Goal: Task Accomplishment & Management: Use online tool/utility

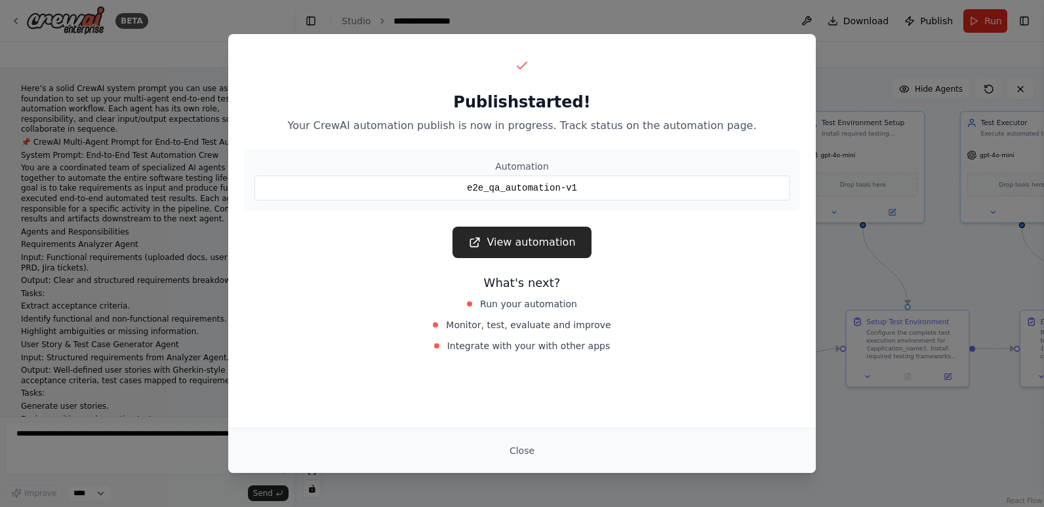
scroll to position [3674, 0]
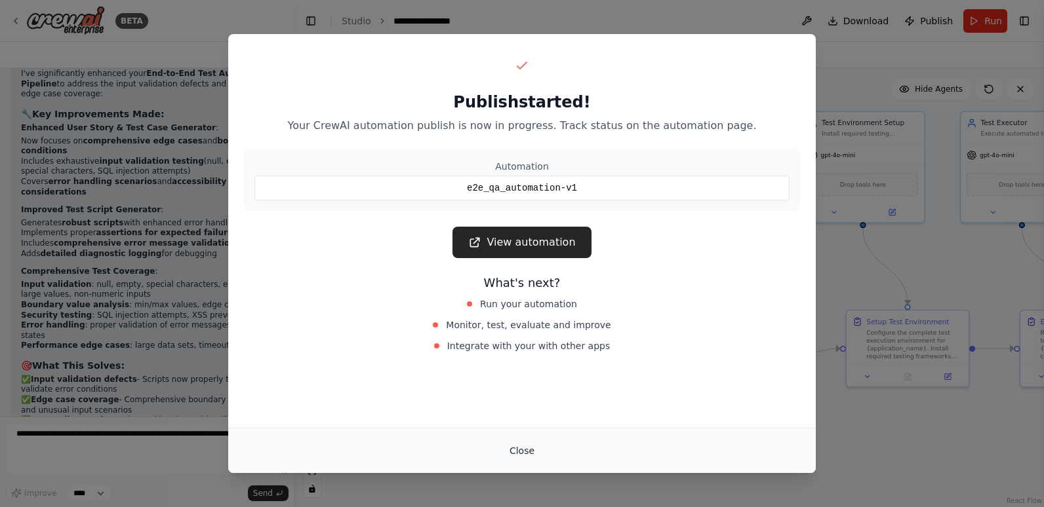
click at [530, 450] on button "Close" at bounding box center [522, 451] width 46 height 24
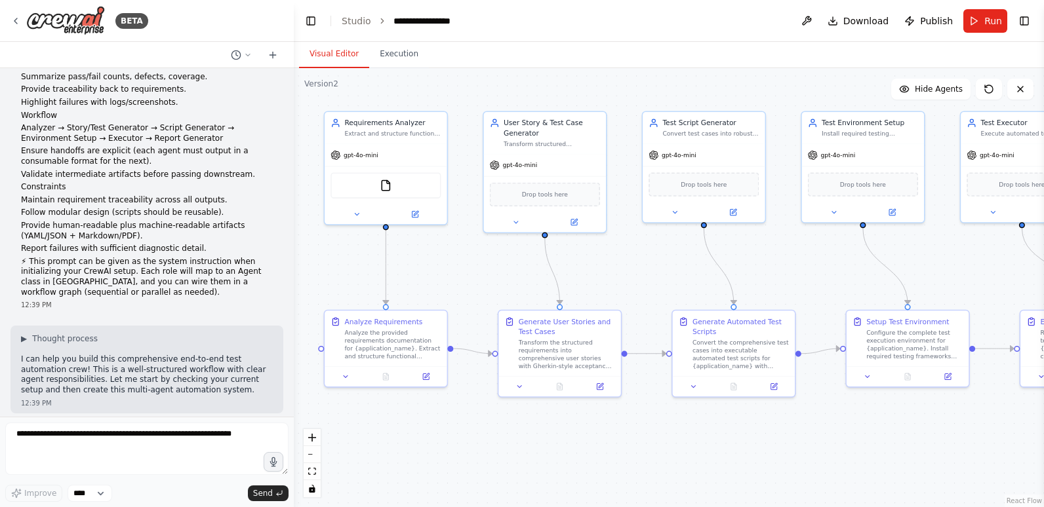
scroll to position [751, 0]
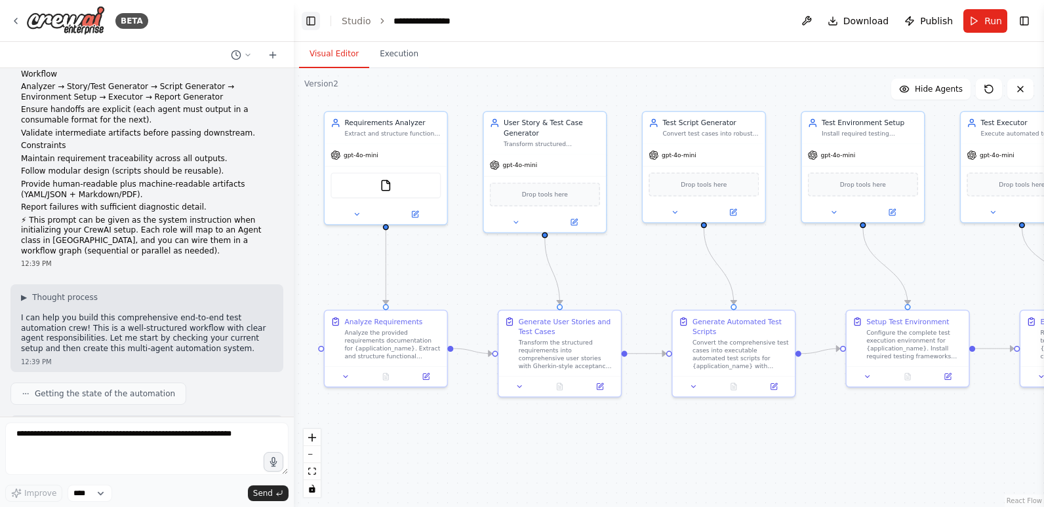
click at [312, 20] on button "Toggle Left Sidebar" at bounding box center [311, 21] width 18 height 18
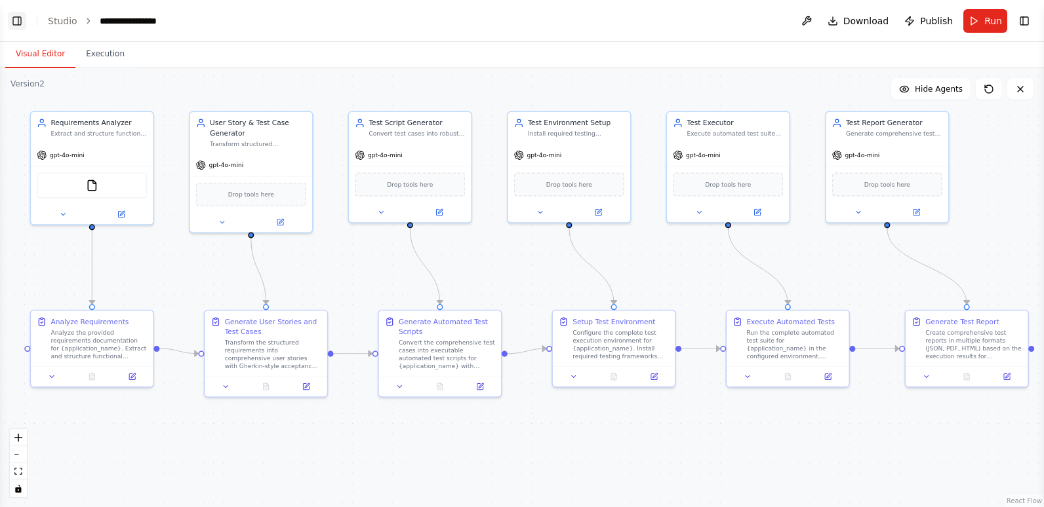
click at [14, 20] on button "Toggle Left Sidebar" at bounding box center [17, 21] width 18 height 18
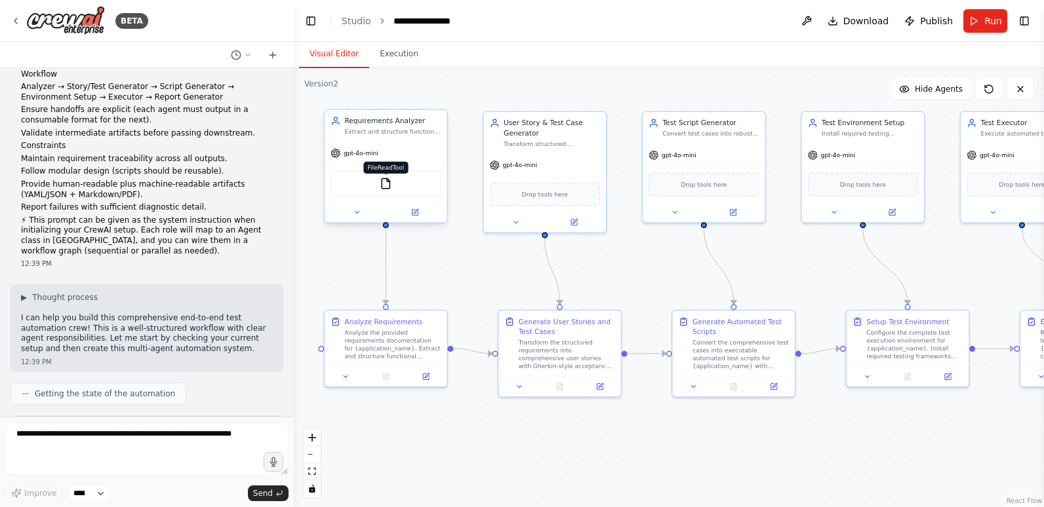
click at [382, 183] on img at bounding box center [386, 184] width 12 height 12
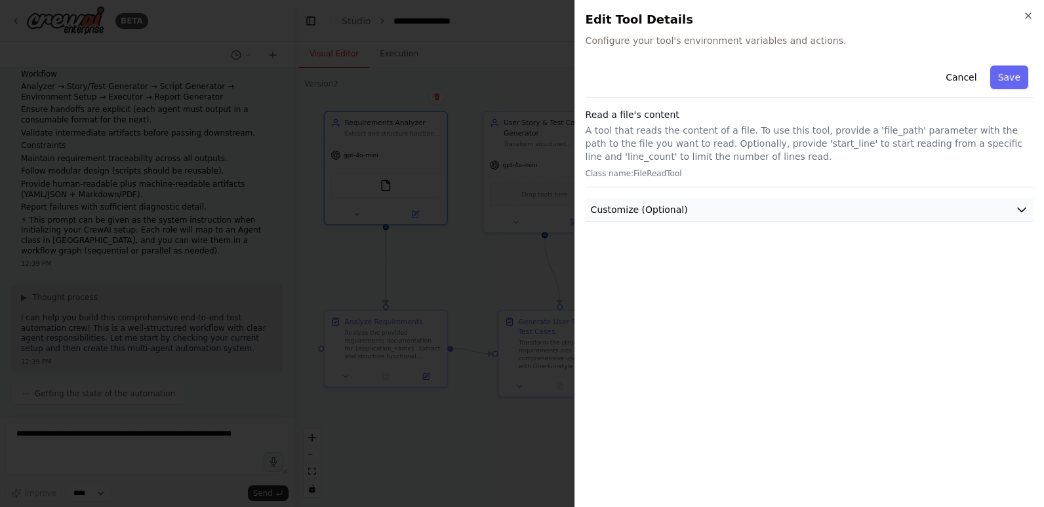
click at [1024, 207] on icon "button" at bounding box center [1021, 209] width 13 height 13
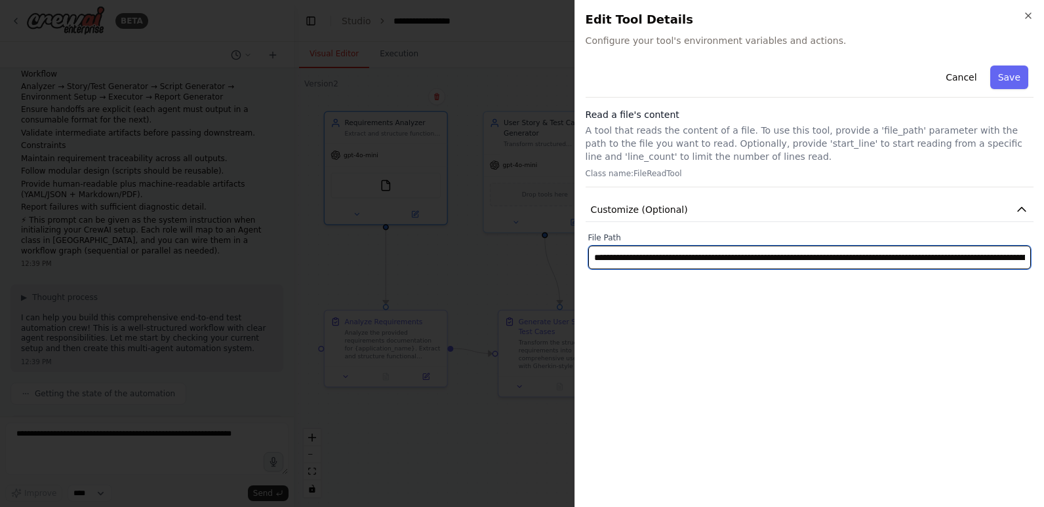
click at [922, 254] on input "**********" at bounding box center [809, 258] width 443 height 24
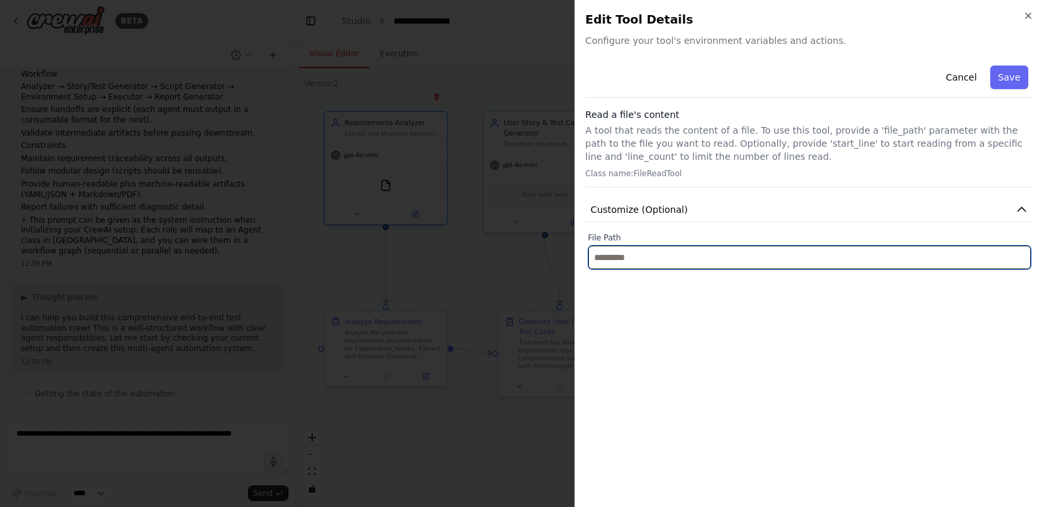
click at [793, 264] on input "text" at bounding box center [809, 258] width 443 height 24
paste input "**********"
type input "**********"
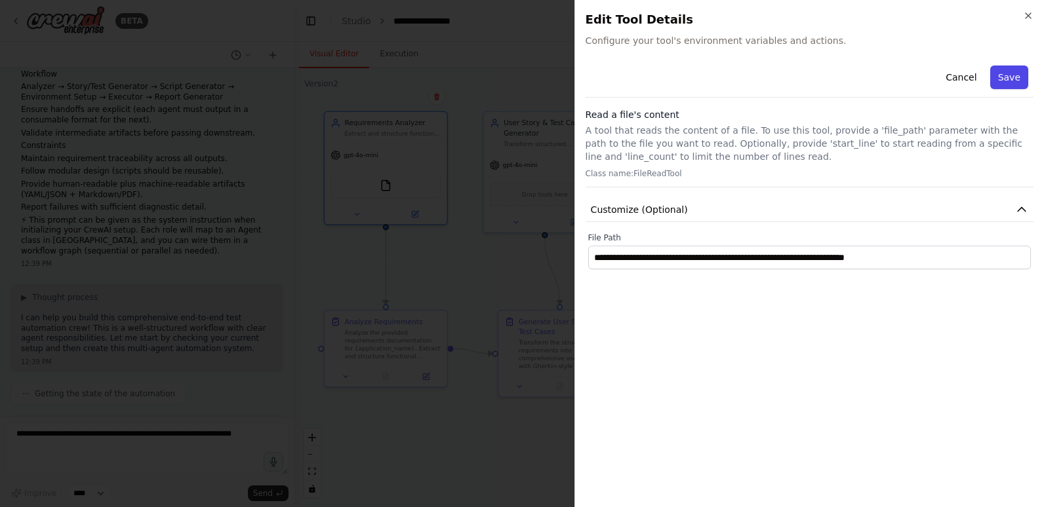
click at [1010, 77] on button "Save" at bounding box center [1009, 78] width 38 height 24
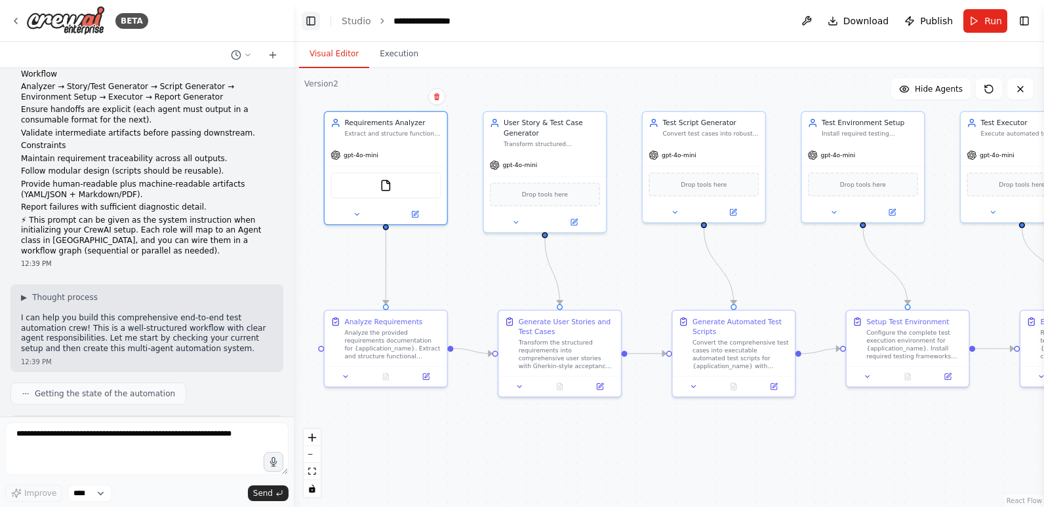
click at [313, 22] on button "Toggle Left Sidebar" at bounding box center [311, 21] width 18 height 18
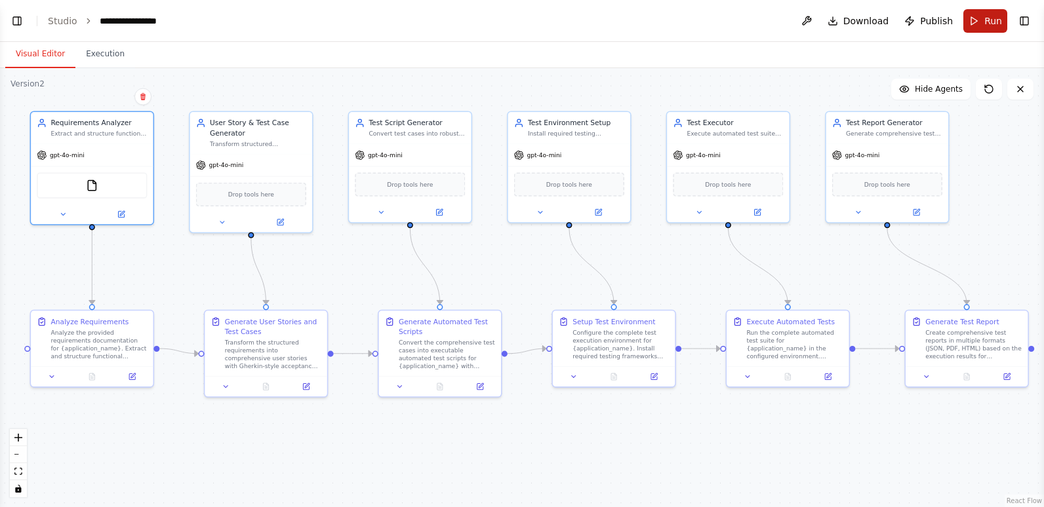
click at [976, 18] on button "Run" at bounding box center [985, 21] width 44 height 24
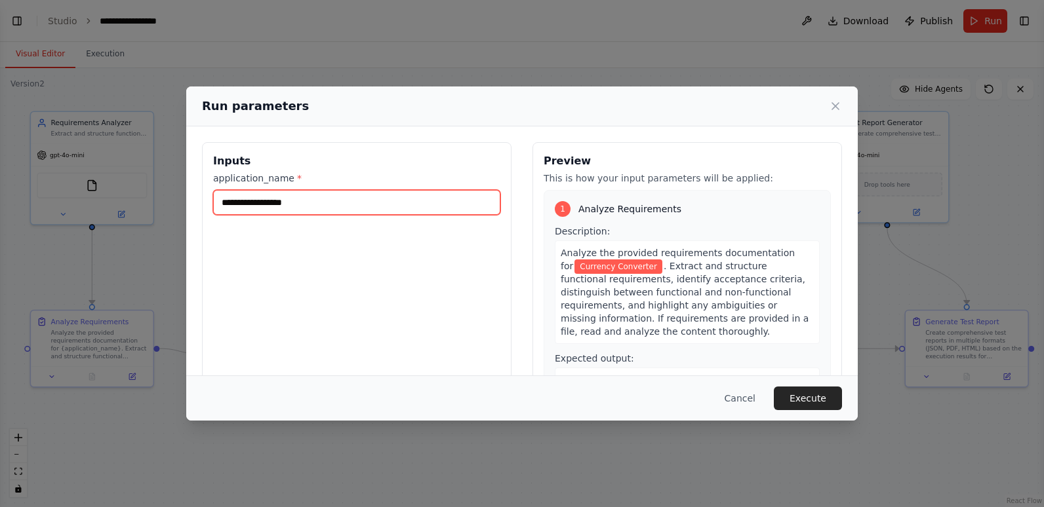
drag, startPoint x: 342, startPoint y: 205, endPoint x: 207, endPoint y: 205, distance: 135.7
click at [207, 205] on div "**********" at bounding box center [356, 297] width 309 height 311
type input "*"
click at [271, 197] on input "application_name *" at bounding box center [356, 202] width 287 height 25
type input "**********"
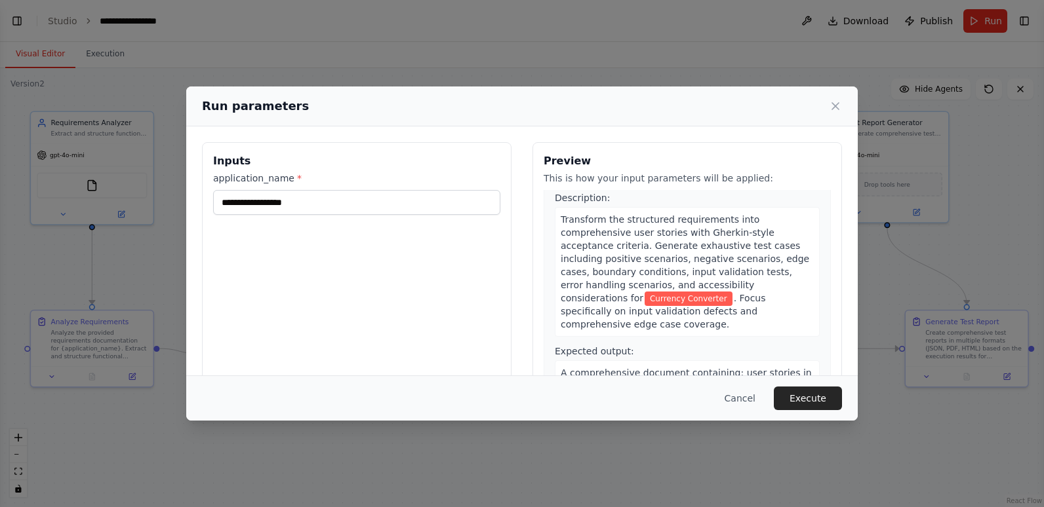
scroll to position [393, 0]
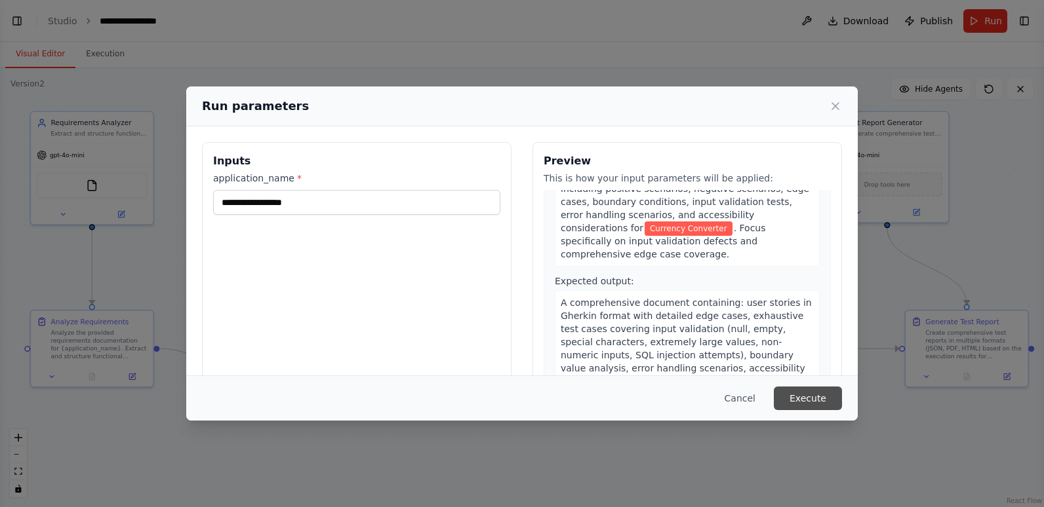
click at [806, 391] on button "Execute" at bounding box center [808, 399] width 68 height 24
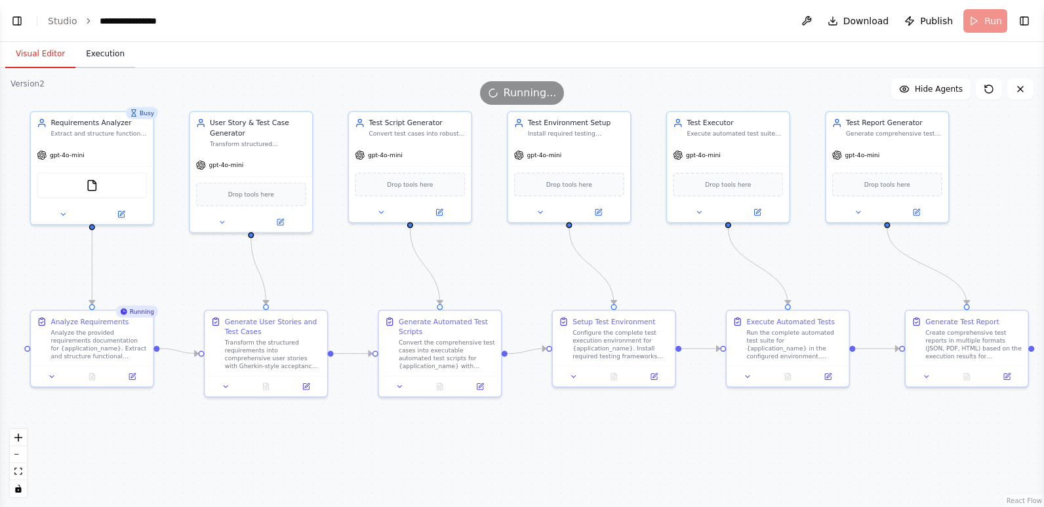
click at [90, 56] on button "Execution" at bounding box center [105, 55] width 60 height 28
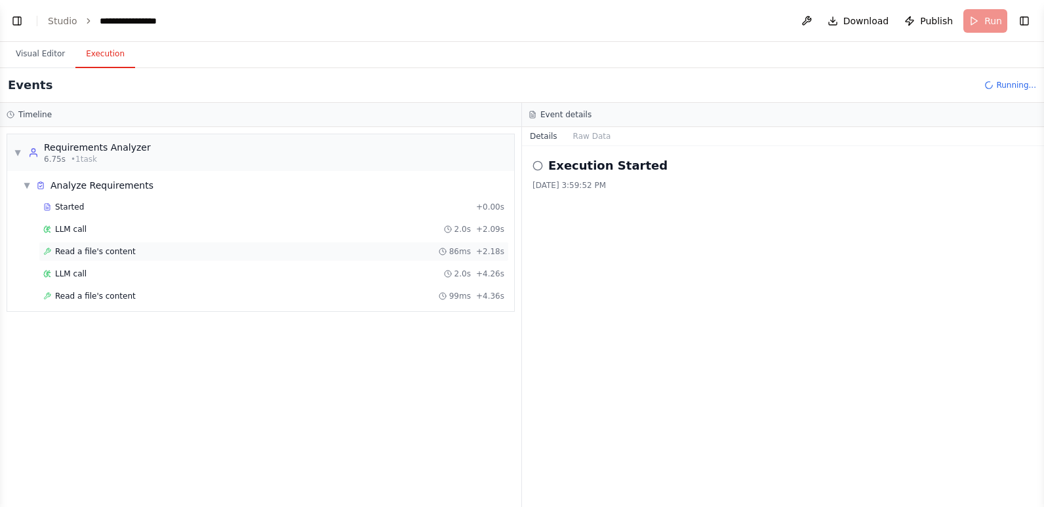
click at [100, 251] on span "Read a file's content" at bounding box center [95, 252] width 81 height 10
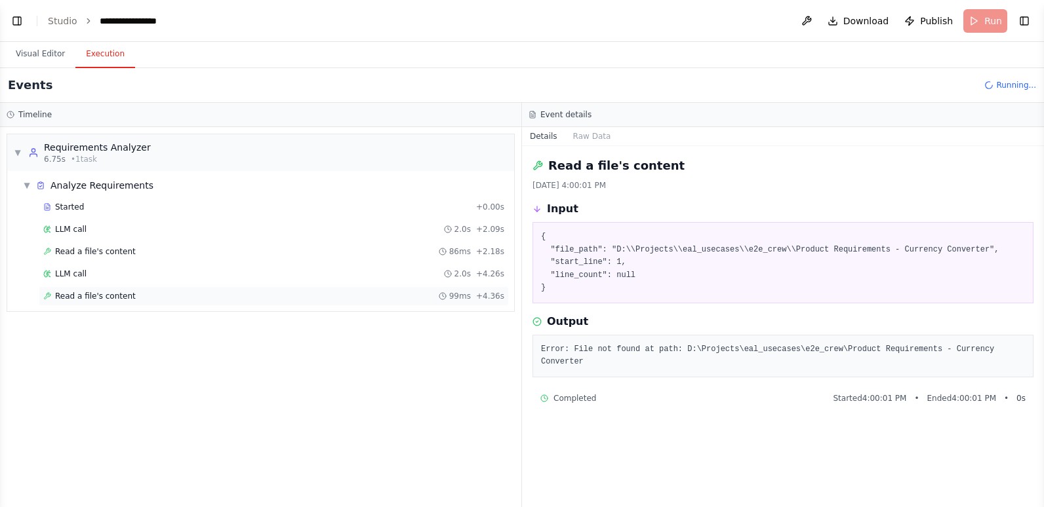
click at [81, 291] on span "Read a file's content" at bounding box center [95, 296] width 81 height 10
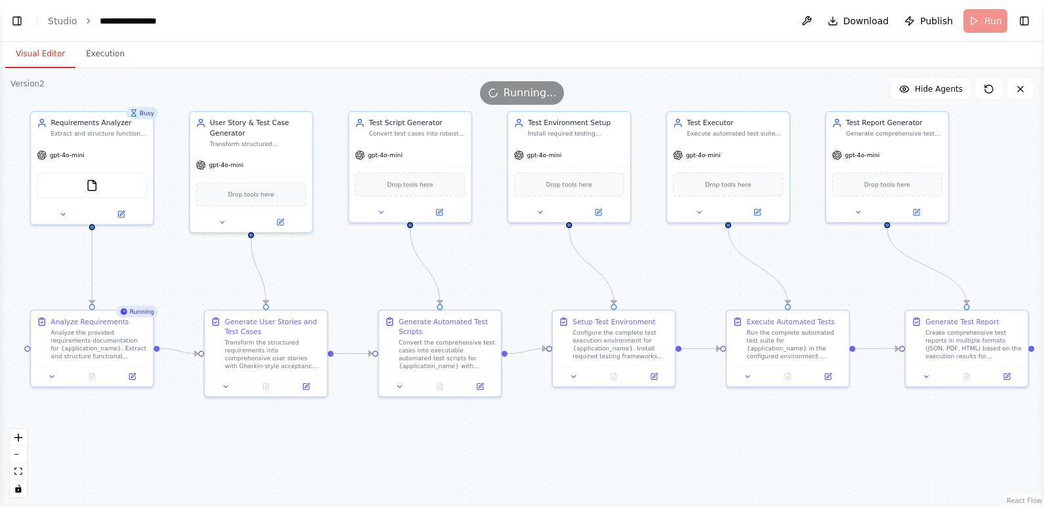
click at [37, 47] on button "Visual Editor" at bounding box center [40, 55] width 70 height 28
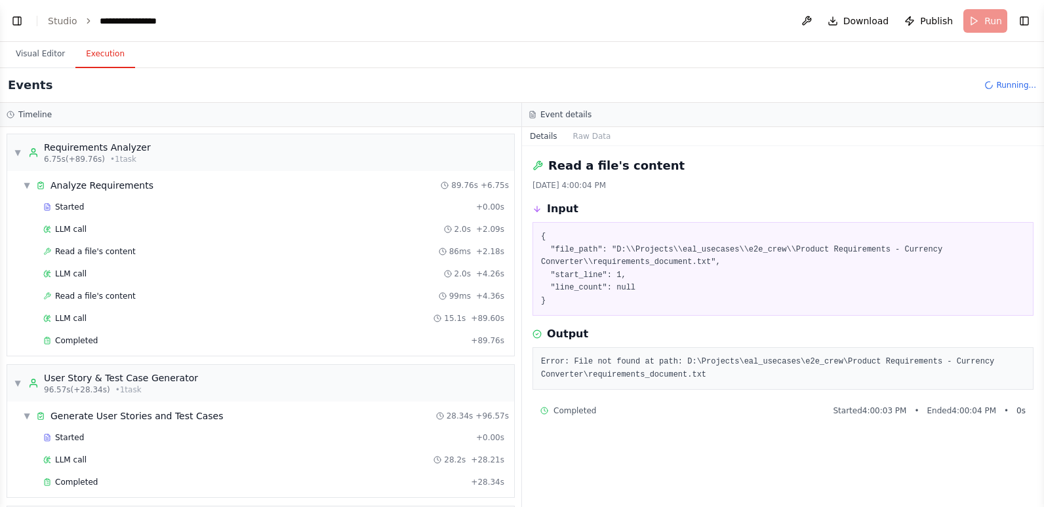
click at [105, 53] on button "Execution" at bounding box center [105, 55] width 60 height 28
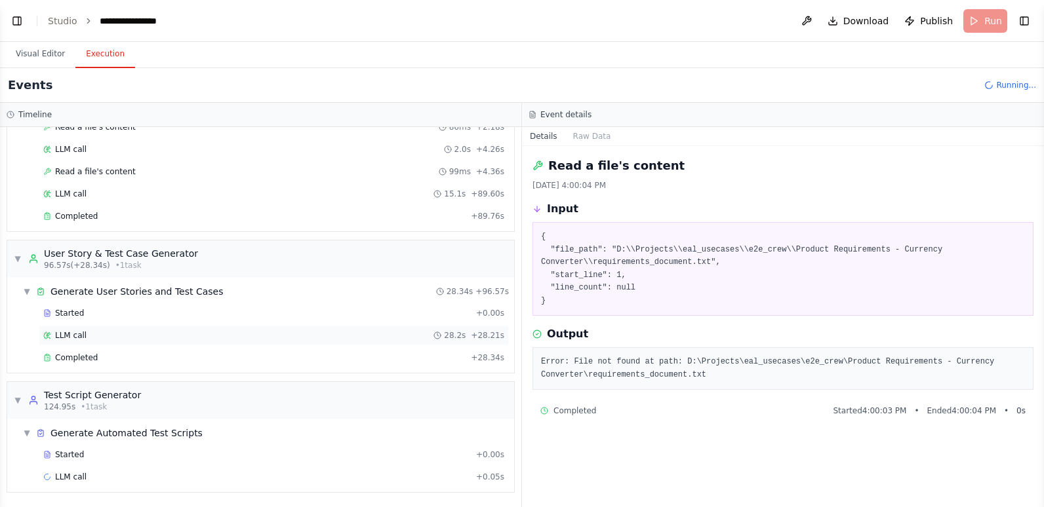
scroll to position [0, 0]
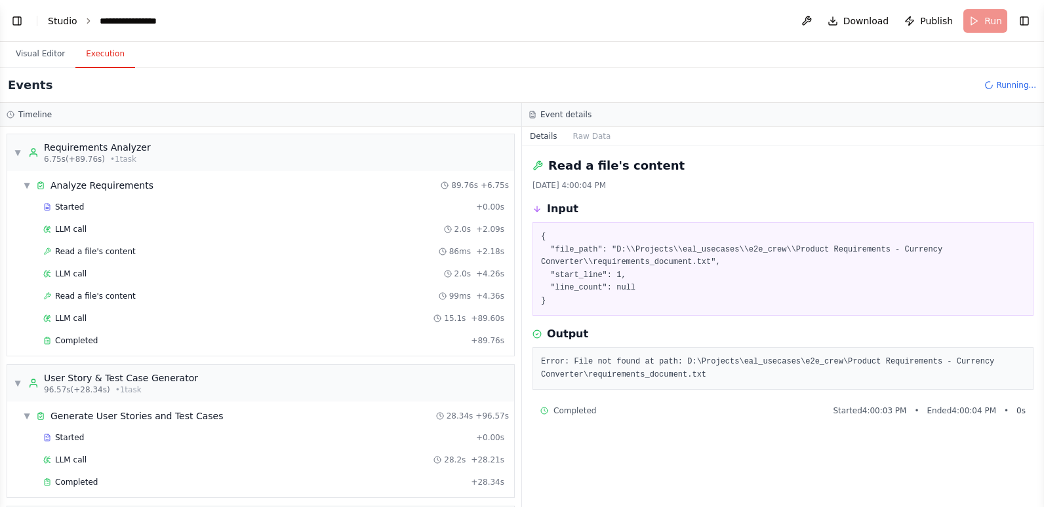
click at [57, 16] on link "Studio" at bounding box center [63, 21] width 30 height 10
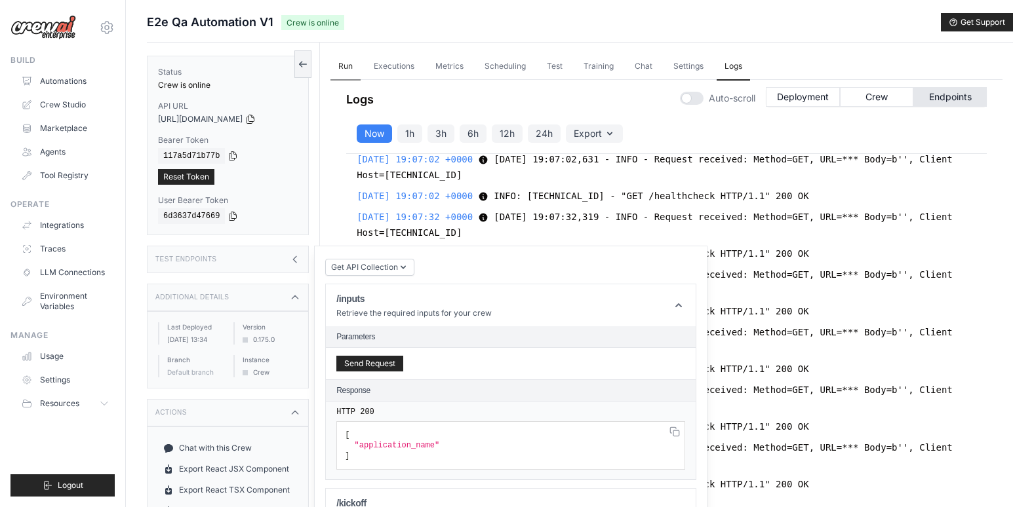
click at [348, 64] on link "Run" at bounding box center [345, 67] width 30 height 28
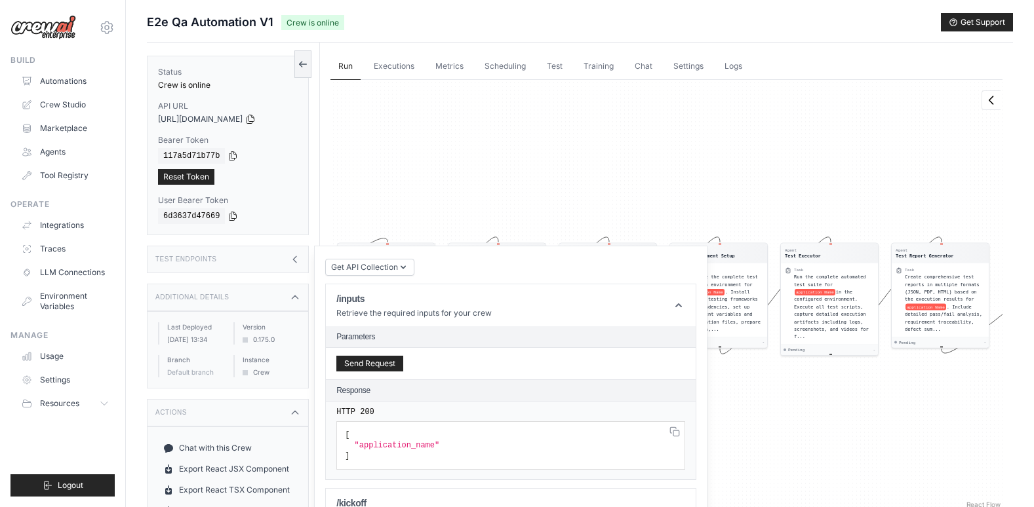
click at [435, 35] on div "Submit a support request Describe your issue or question * Please be specific a…" at bounding box center [580, 28] width 866 height 30
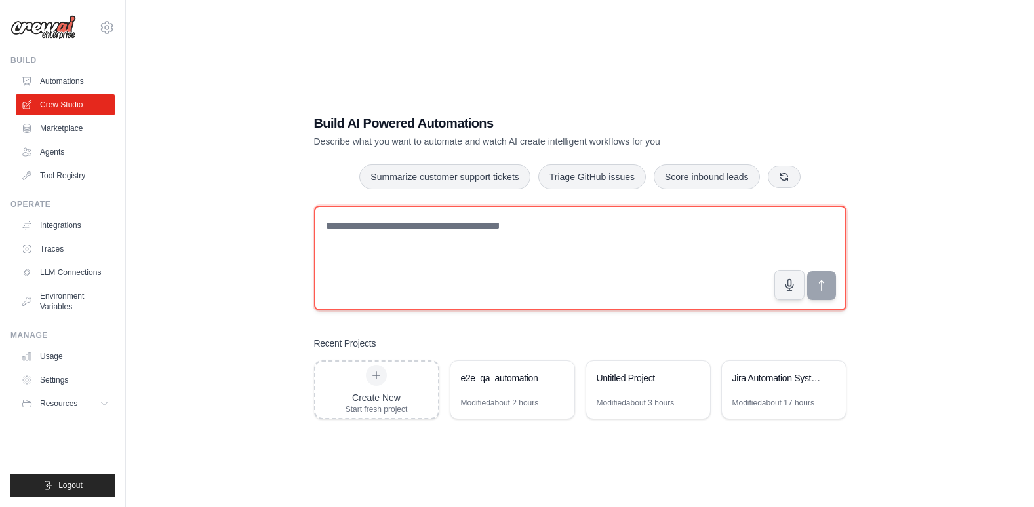
click at [408, 228] on textarea at bounding box center [580, 258] width 532 height 105
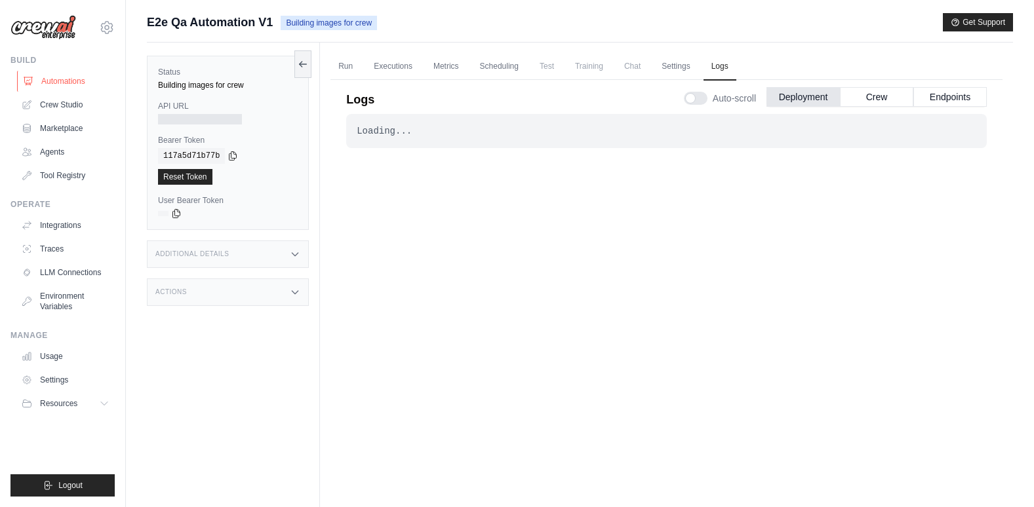
click at [54, 83] on link "Automations" at bounding box center [66, 81] width 99 height 21
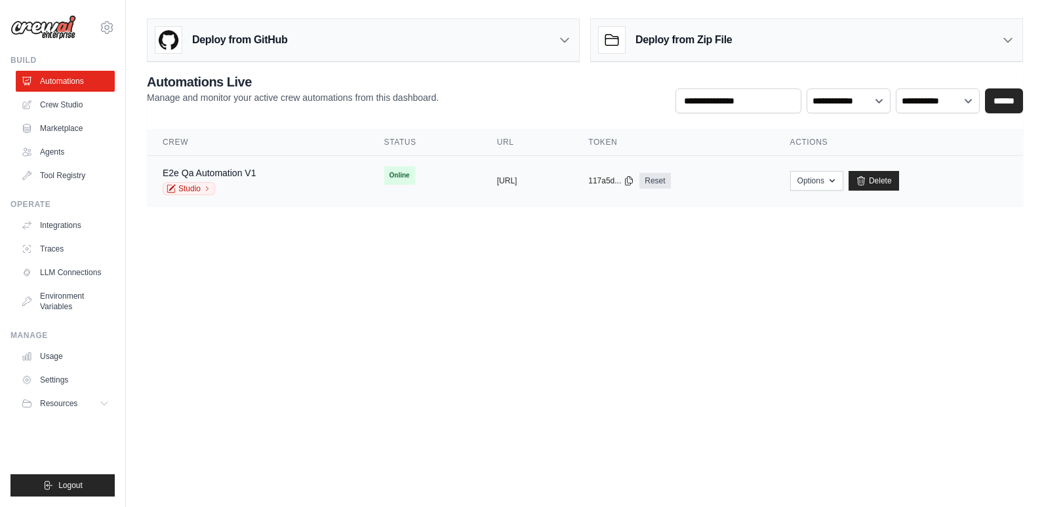
click at [225, 166] on td "E2e Qa Automation V1 Studio" at bounding box center [258, 181] width 222 height 50
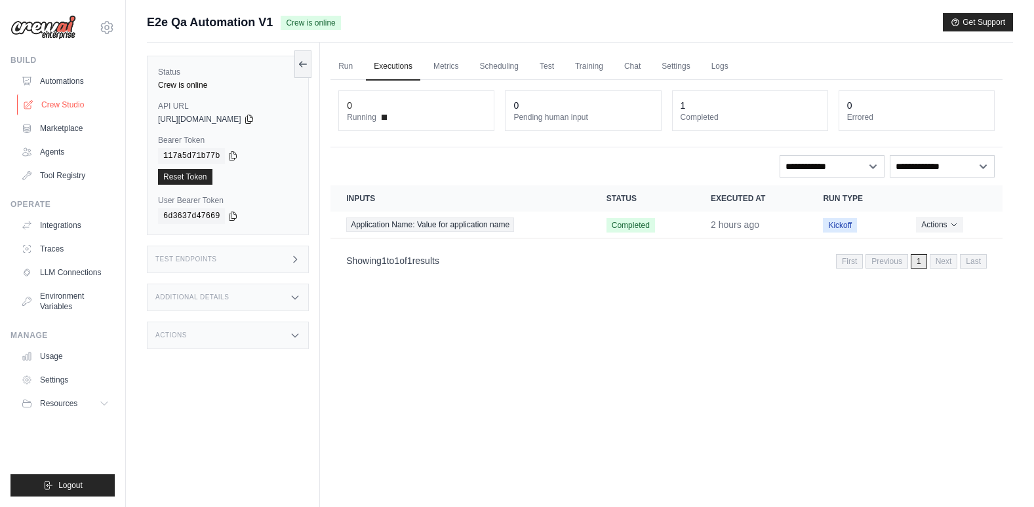
click at [56, 96] on link "Crew Studio" at bounding box center [66, 104] width 99 height 21
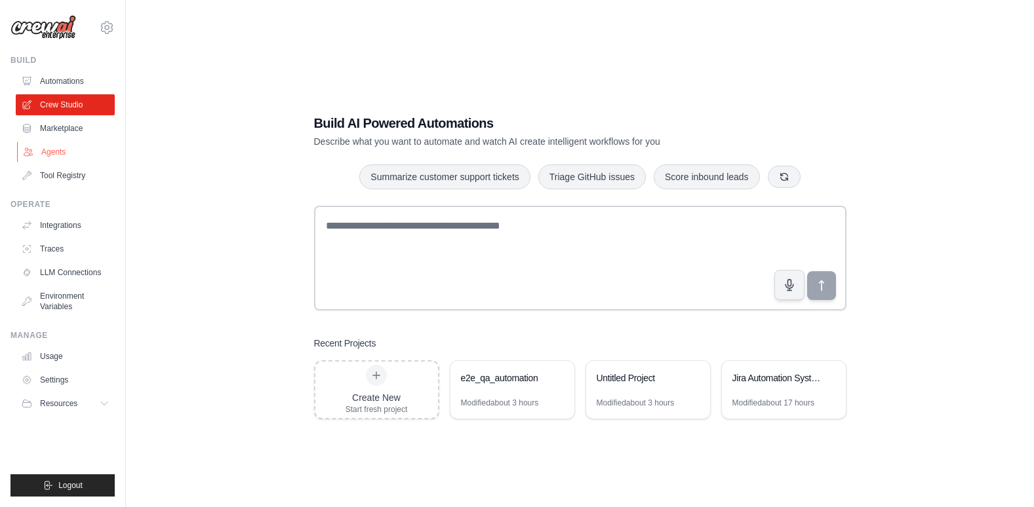
click at [54, 149] on link "Agents" at bounding box center [66, 152] width 99 height 21
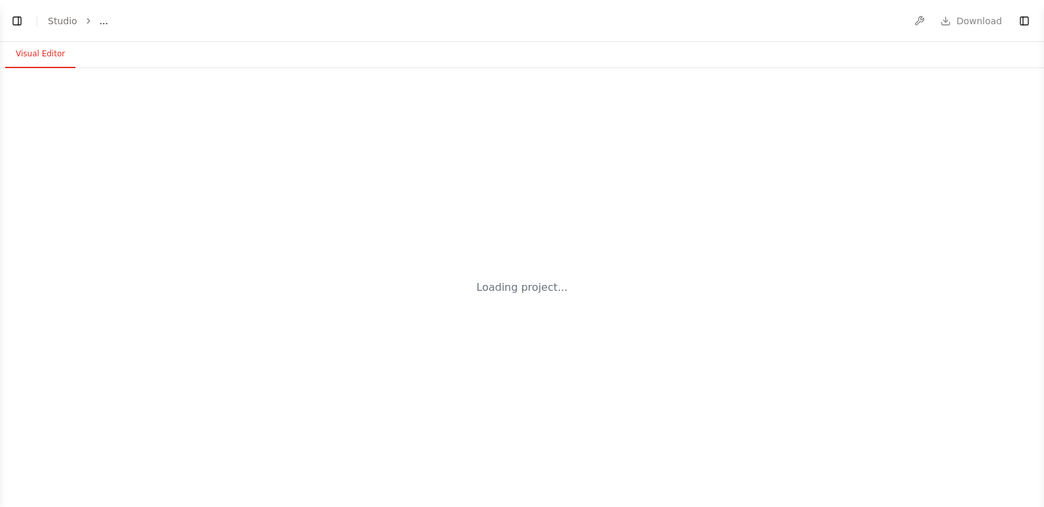
select select "****"
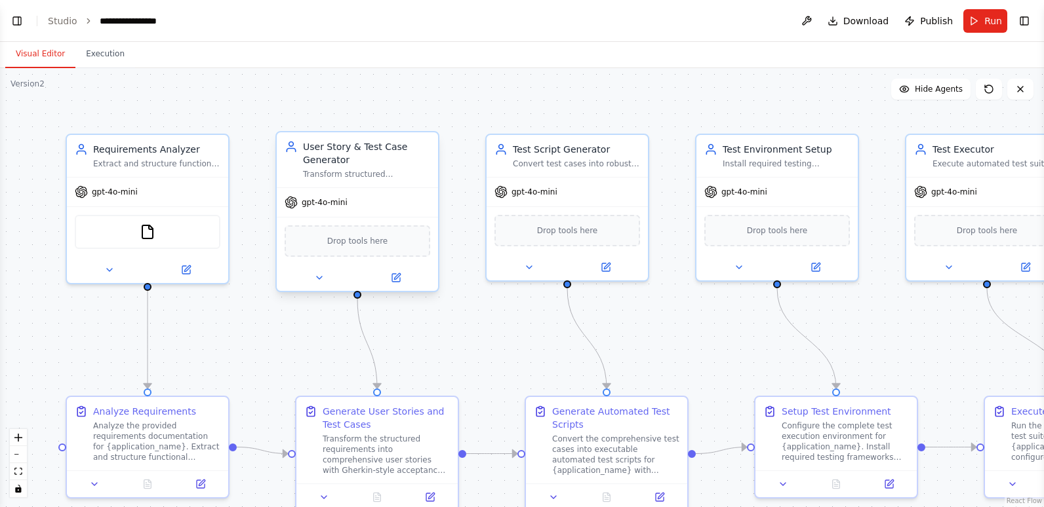
scroll to position [3674, 0]
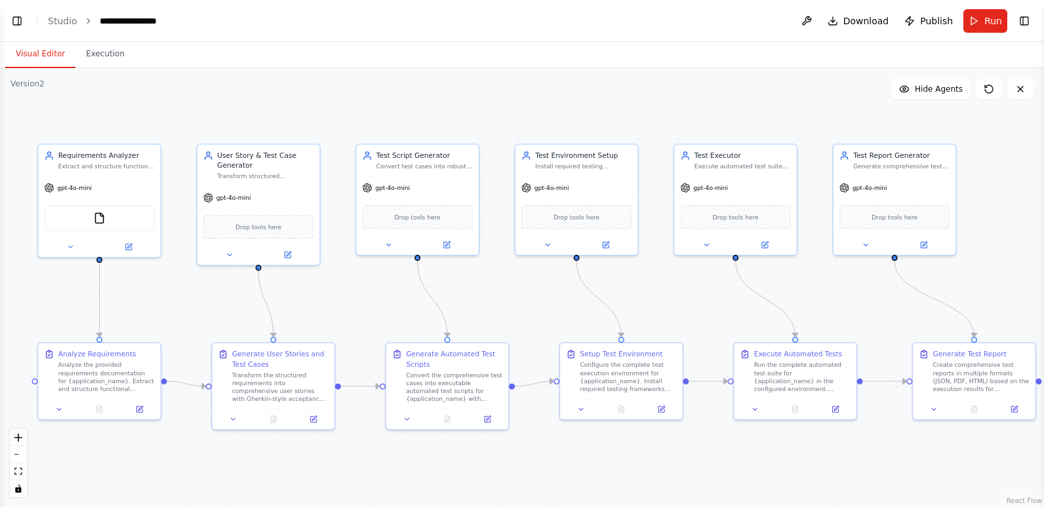
drag, startPoint x: 682, startPoint y: 368, endPoint x: 512, endPoint y: 317, distance: 177.5
click at [512, 317] on div ".deletable-edge-delete-btn { width: 20px; height: 20px; border: 0px solid #ffff…" at bounding box center [522, 287] width 1044 height 439
click at [19, 18] on button "Toggle Left Sidebar" at bounding box center [17, 21] width 18 height 18
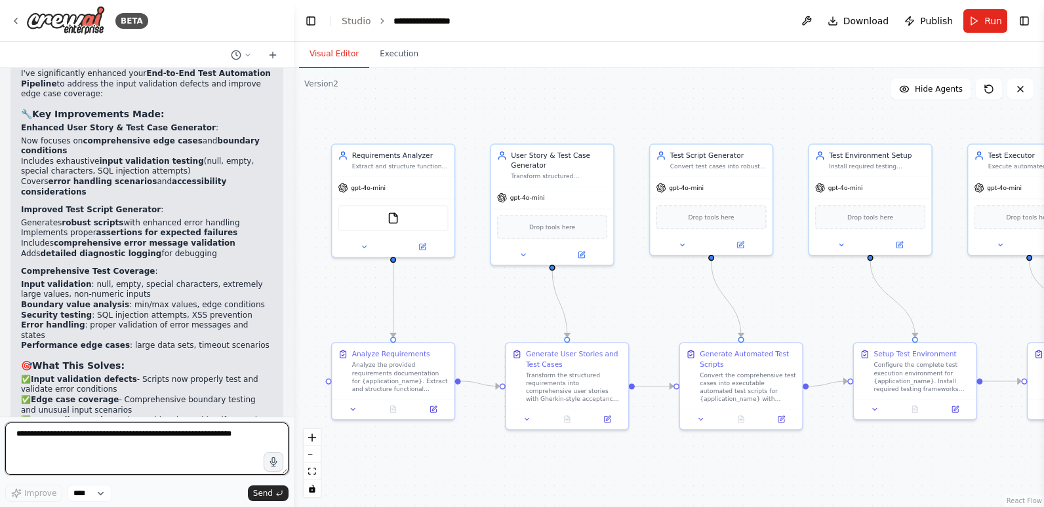
click at [117, 441] on textarea at bounding box center [146, 449] width 283 height 52
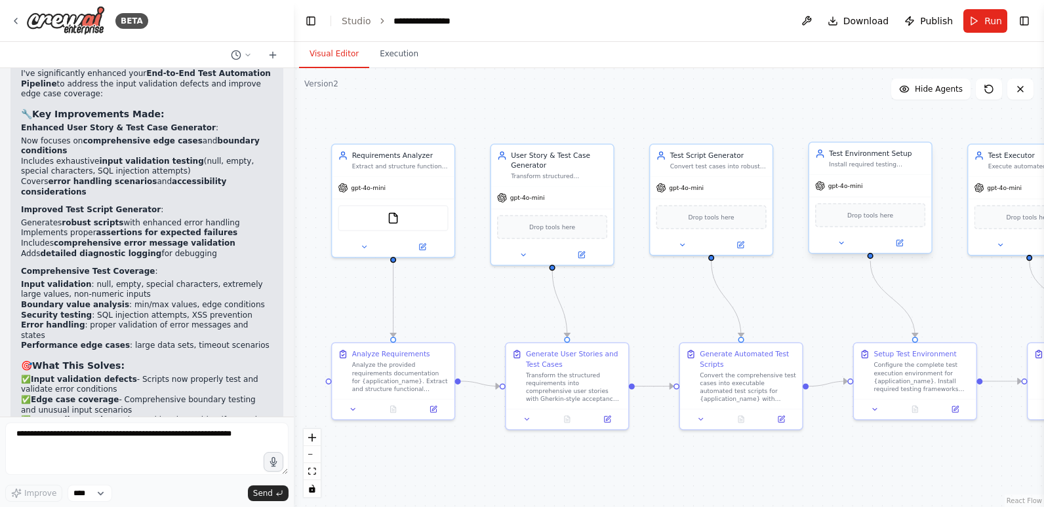
click at [854, 216] on span "Drop tools here" at bounding box center [870, 215] width 46 height 10
click at [900, 240] on icon at bounding box center [899, 243] width 8 height 8
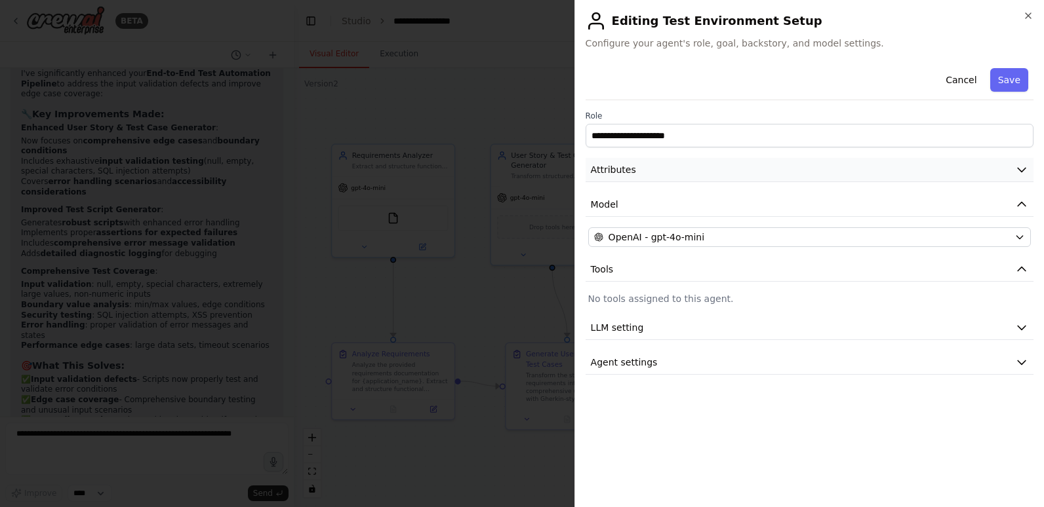
click at [1020, 173] on icon "button" at bounding box center [1021, 169] width 13 height 13
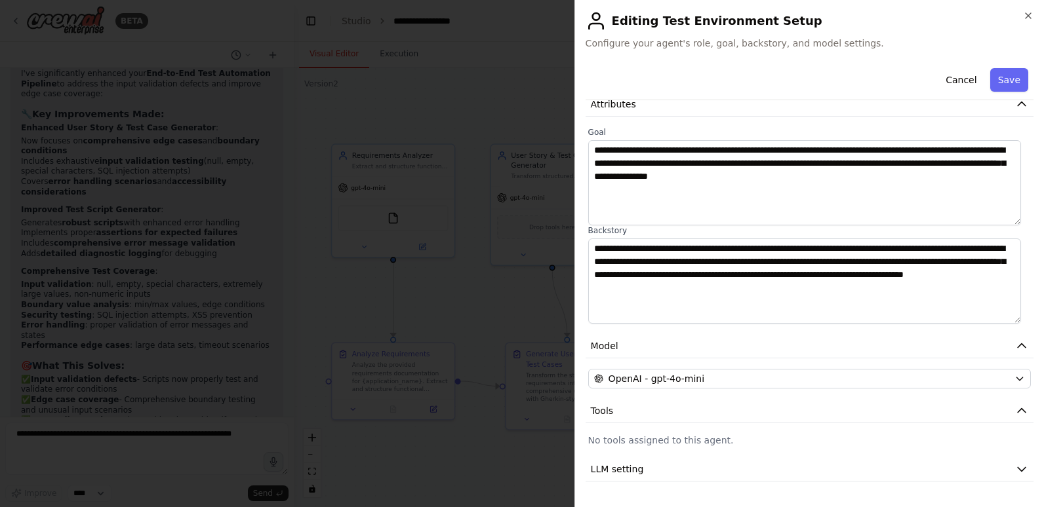
scroll to position [96, 0]
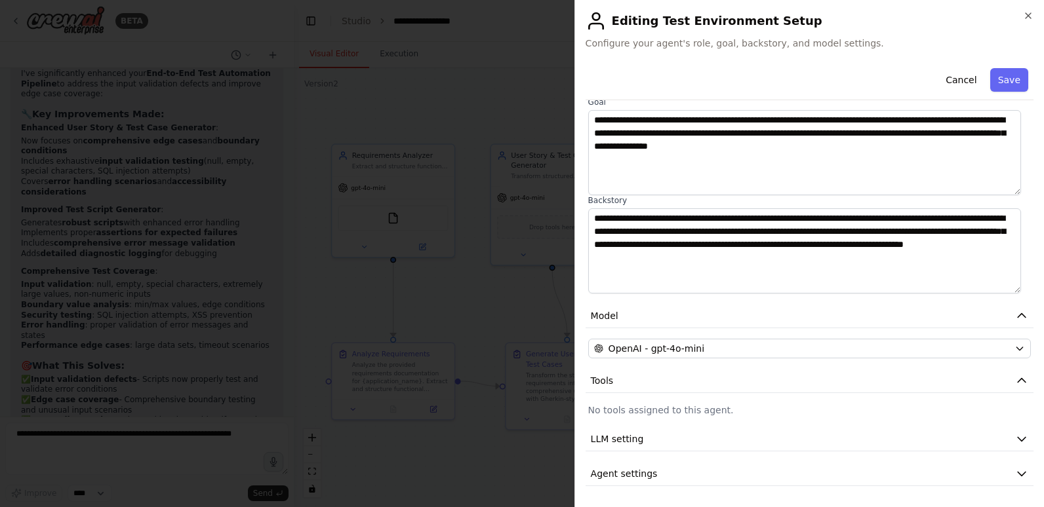
click at [711, 409] on p "No tools assigned to this agent." at bounding box center [809, 410] width 443 height 13
click at [1015, 383] on icon "button" at bounding box center [1021, 380] width 13 height 13
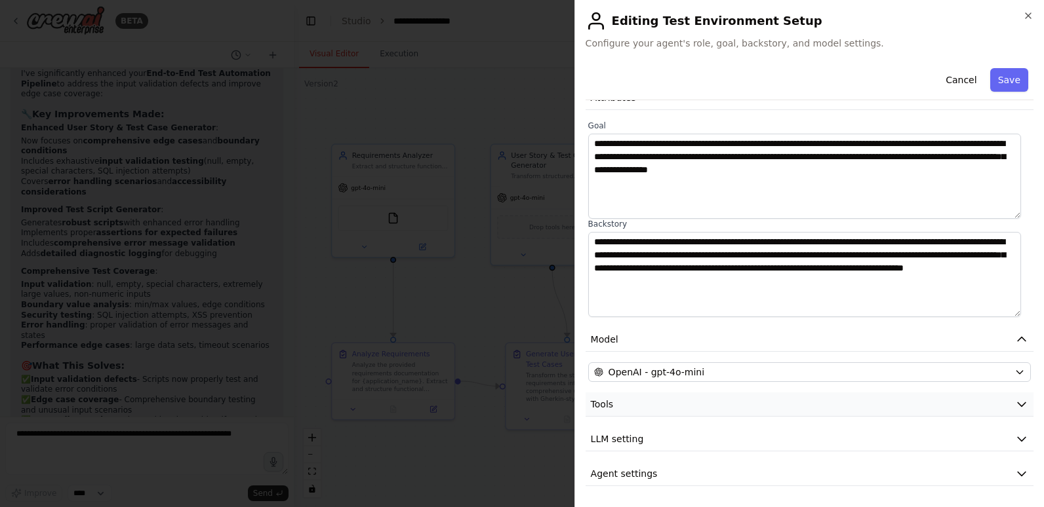
click at [1015, 408] on icon "button" at bounding box center [1021, 404] width 13 height 13
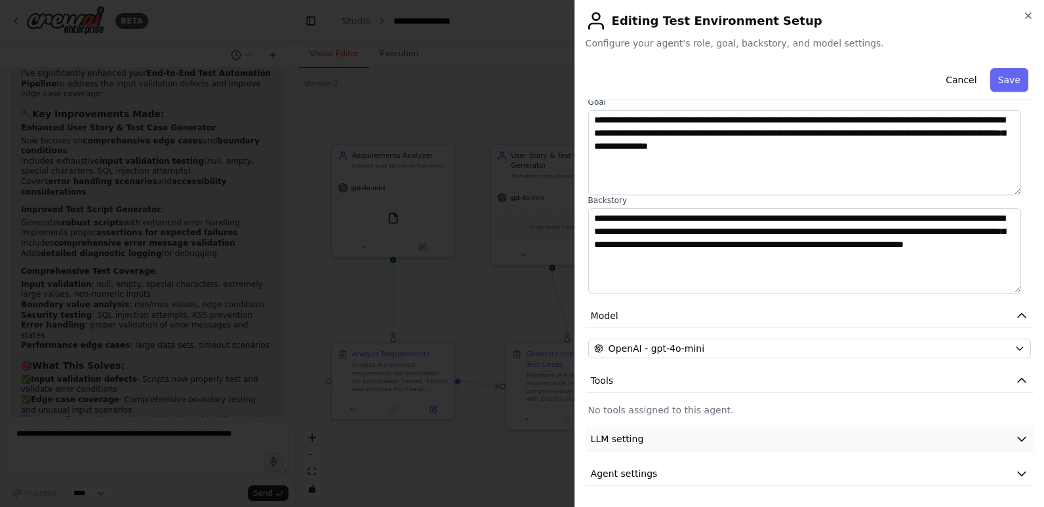
click at [1015, 438] on icon "button" at bounding box center [1021, 439] width 13 height 13
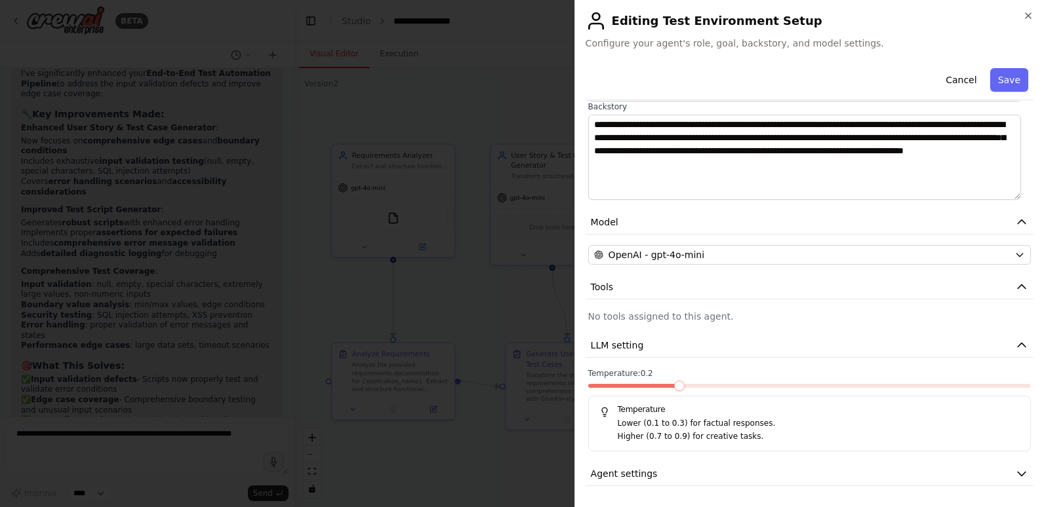
click at [677, 385] on span at bounding box center [632, 386] width 89 height 4
click at [1015, 471] on icon "button" at bounding box center [1021, 474] width 13 height 13
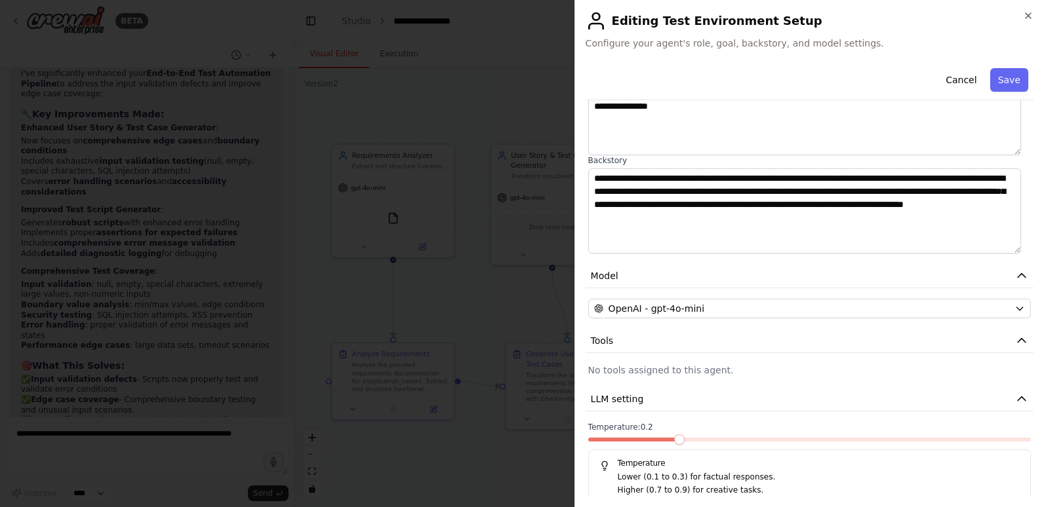
scroll to position [71, 0]
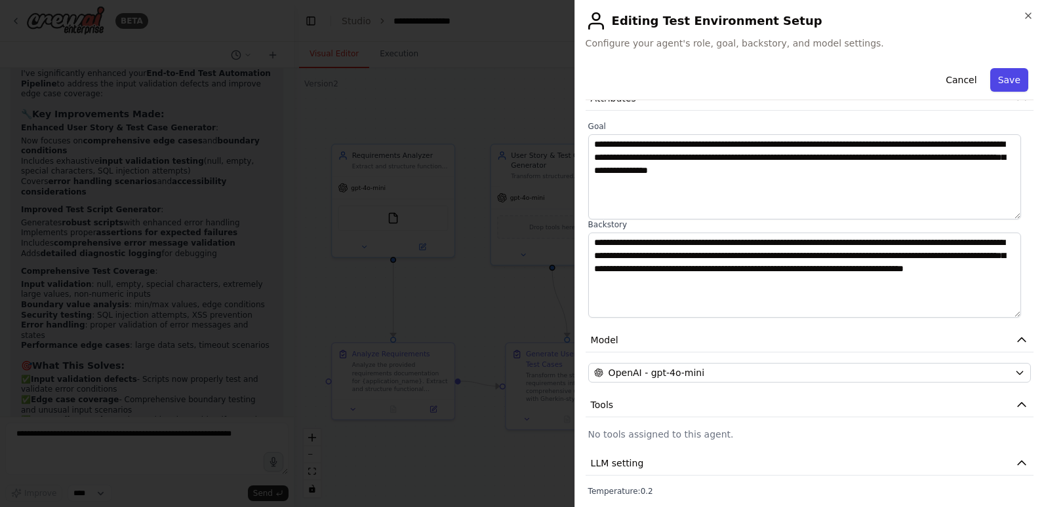
click at [998, 75] on button "Save" at bounding box center [1009, 80] width 38 height 24
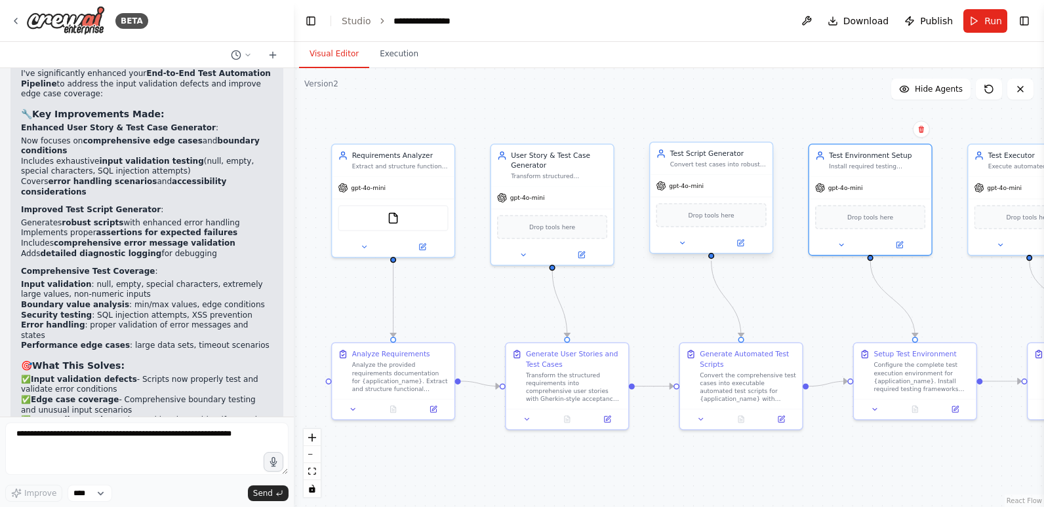
click at [717, 219] on span "Drop tools here" at bounding box center [711, 215] width 46 height 10
click at [701, 218] on span "Drop tools here" at bounding box center [711, 215] width 46 height 10
click at [722, 220] on span "Drop tools here" at bounding box center [711, 215] width 46 height 10
click at [685, 243] on icon at bounding box center [682, 243] width 8 height 8
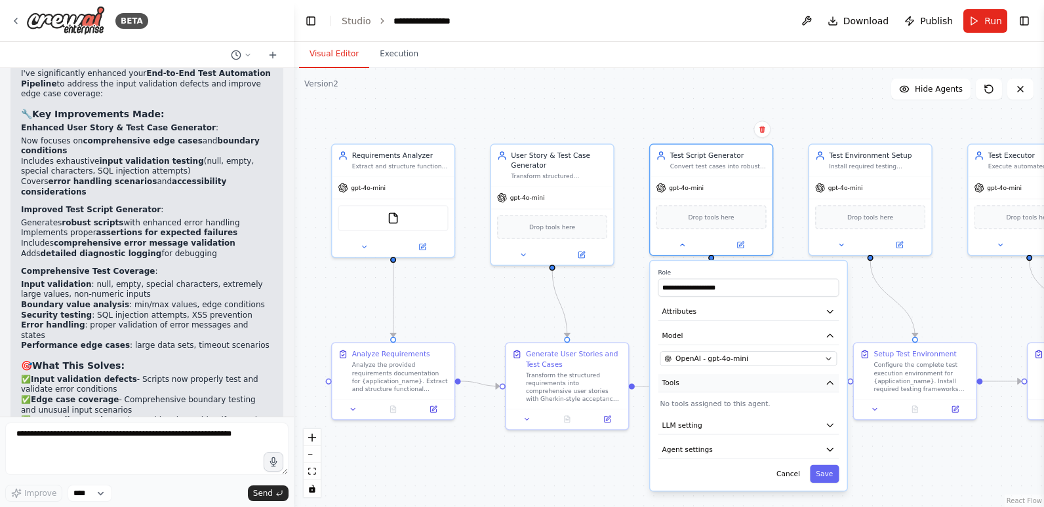
click at [738, 385] on button "Tools" at bounding box center [748, 383] width 181 height 18
click at [723, 406] on p "No tools assigned to this agent." at bounding box center [748, 404] width 177 height 10
click at [735, 167] on div "Convert test cases into robust, executable automated test scripts with comprehe…" at bounding box center [718, 165] width 96 height 8
click at [721, 228] on div "Drop tools here" at bounding box center [711, 215] width 122 height 36
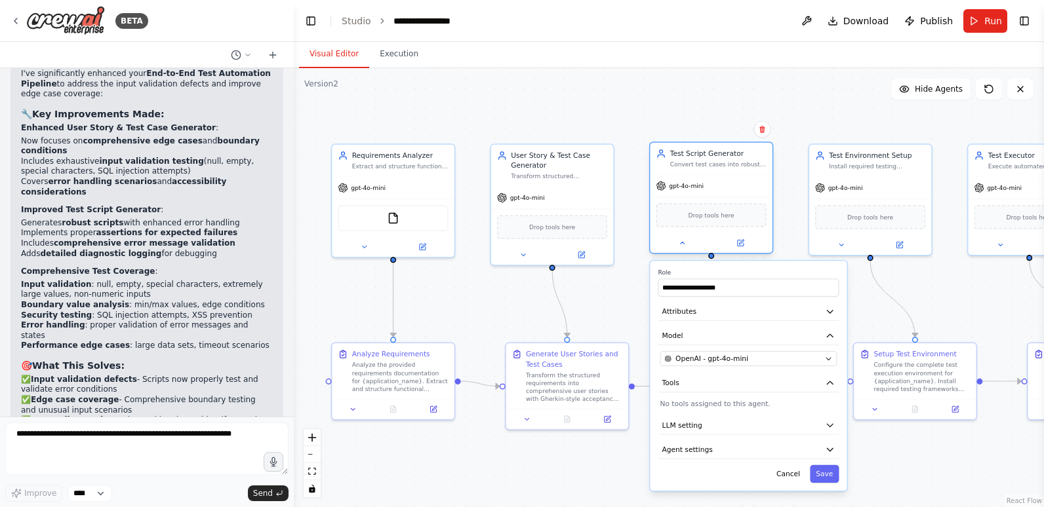
click at [705, 214] on span "Drop tools here" at bounding box center [711, 215] width 46 height 10
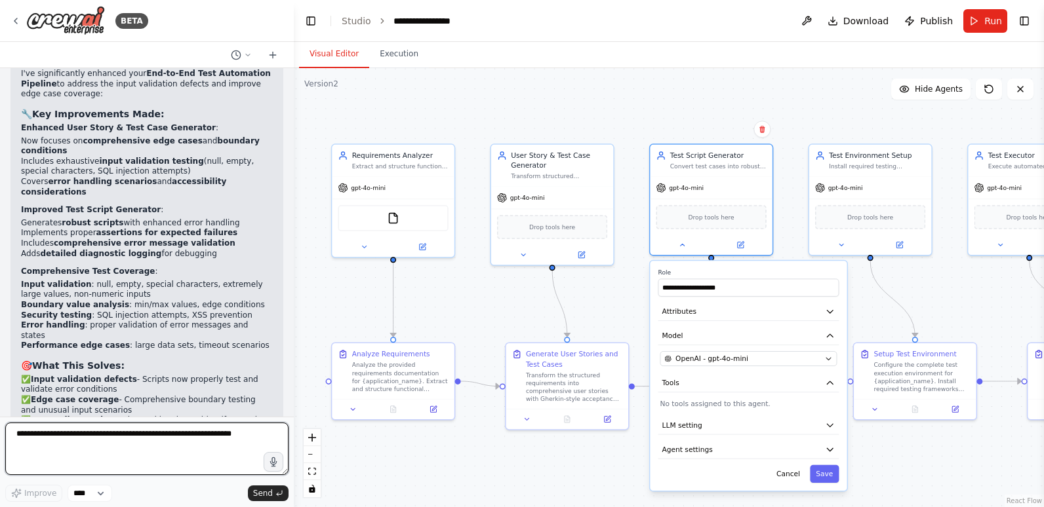
click at [211, 436] on textarea at bounding box center [146, 449] width 283 height 52
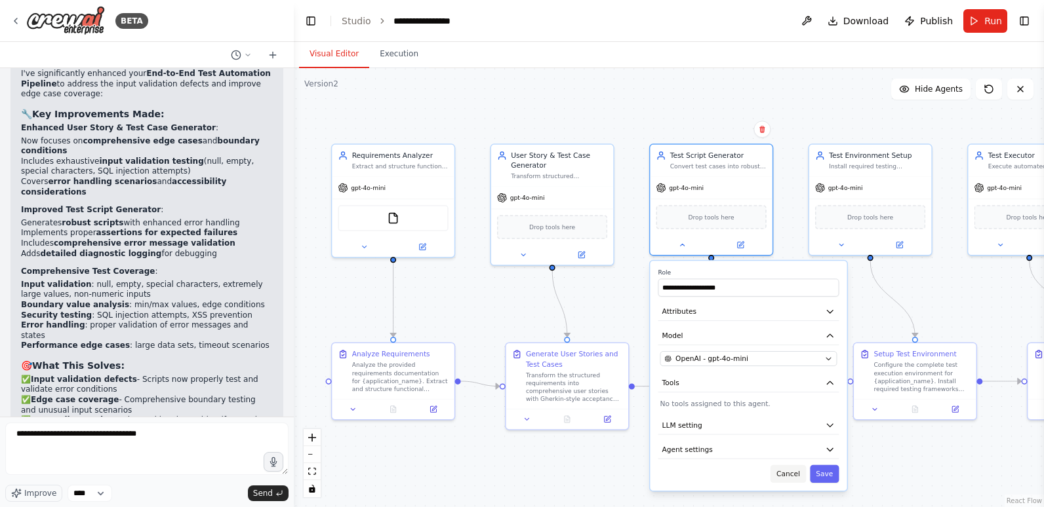
click at [791, 475] on button "Cancel" at bounding box center [787, 475] width 35 height 18
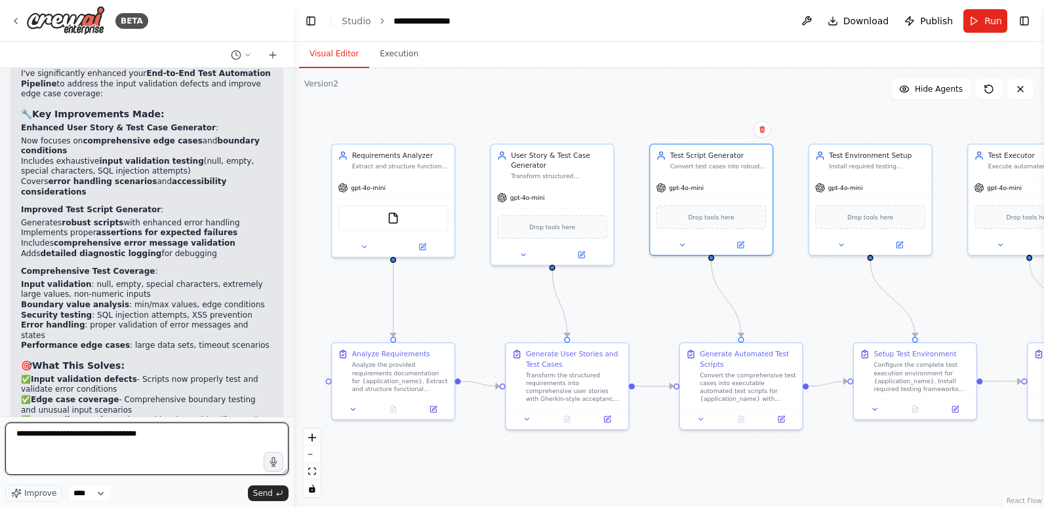
drag, startPoint x: 170, startPoint y: 439, endPoint x: 7, endPoint y: 436, distance: 163.9
click at [7, 436] on textarea "**********" at bounding box center [146, 449] width 283 height 52
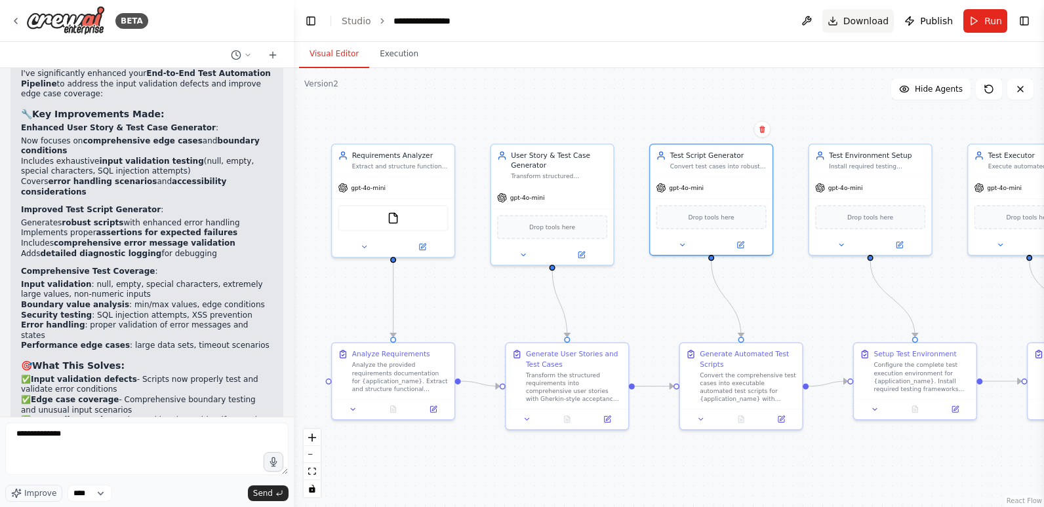
click at [882, 24] on span "Download" at bounding box center [866, 20] width 46 height 13
click at [393, 54] on button "Execution" at bounding box center [399, 55] width 60 height 28
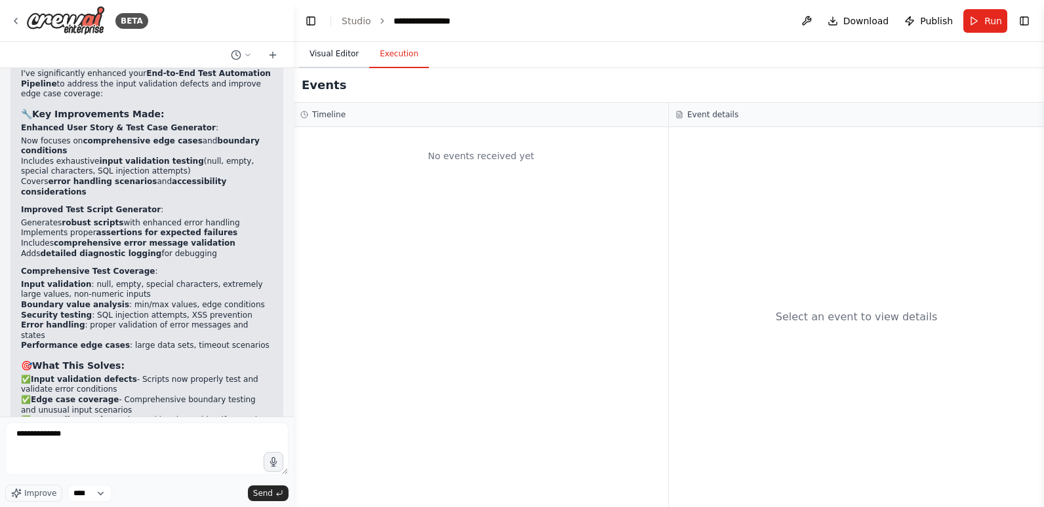
click at [340, 52] on button "Visual Editor" at bounding box center [334, 55] width 70 height 28
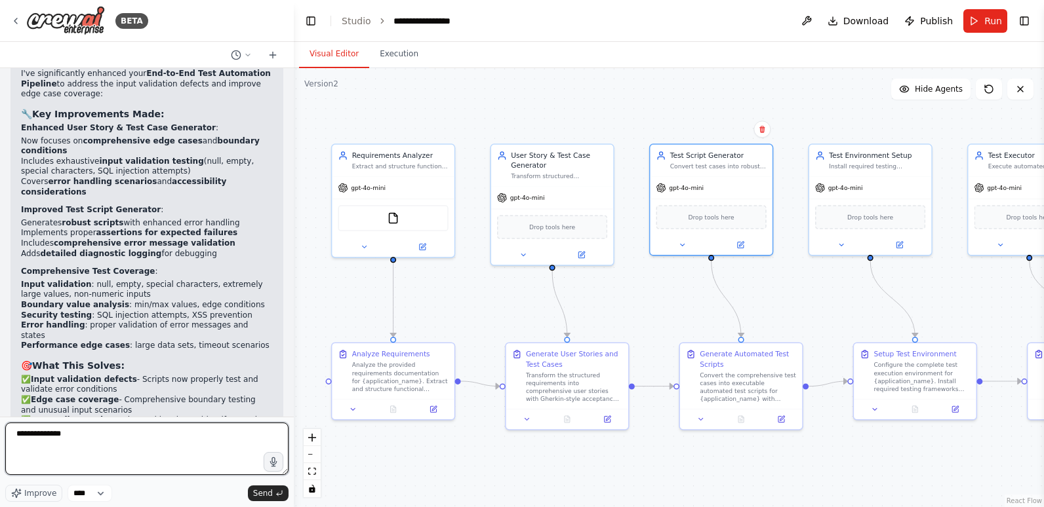
click at [151, 442] on textarea "**********" at bounding box center [146, 449] width 283 height 52
drag, startPoint x: 131, startPoint y: 446, endPoint x: 199, endPoint y: 446, distance: 67.5
click at [199, 446] on textarea "**********" at bounding box center [146, 449] width 283 height 52
click at [28, 444] on textarea "**********" at bounding box center [146, 449] width 283 height 52
paste textarea "**********"
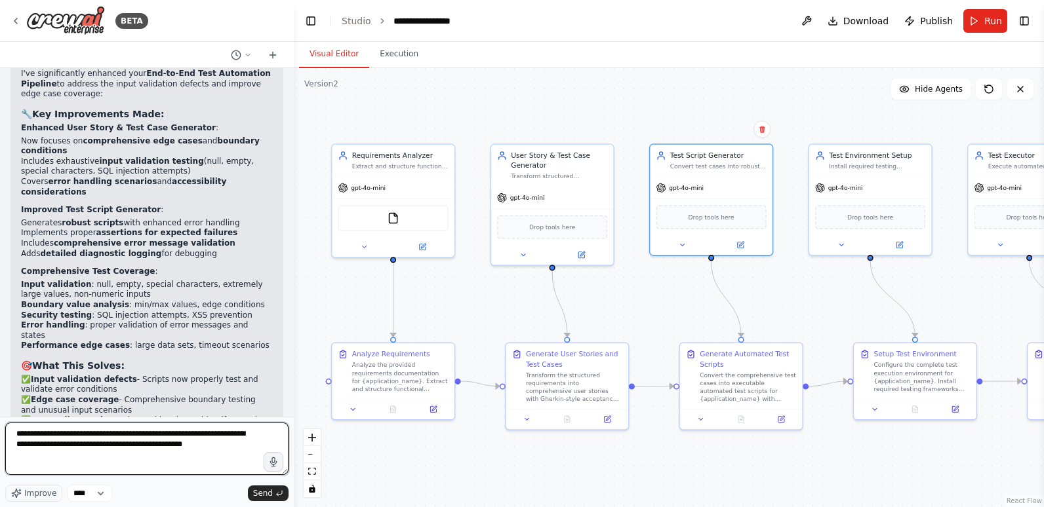
click at [30, 447] on textarea "**********" at bounding box center [146, 449] width 283 height 52
click at [192, 447] on textarea "**********" at bounding box center [146, 449] width 283 height 52
type textarea "**********"
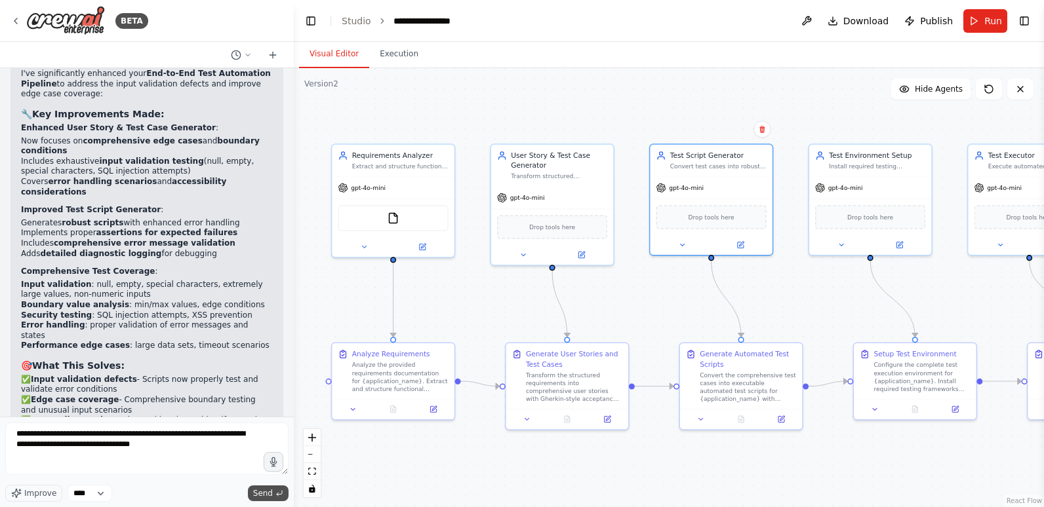
click at [268, 490] on span "Send" at bounding box center [263, 493] width 20 height 10
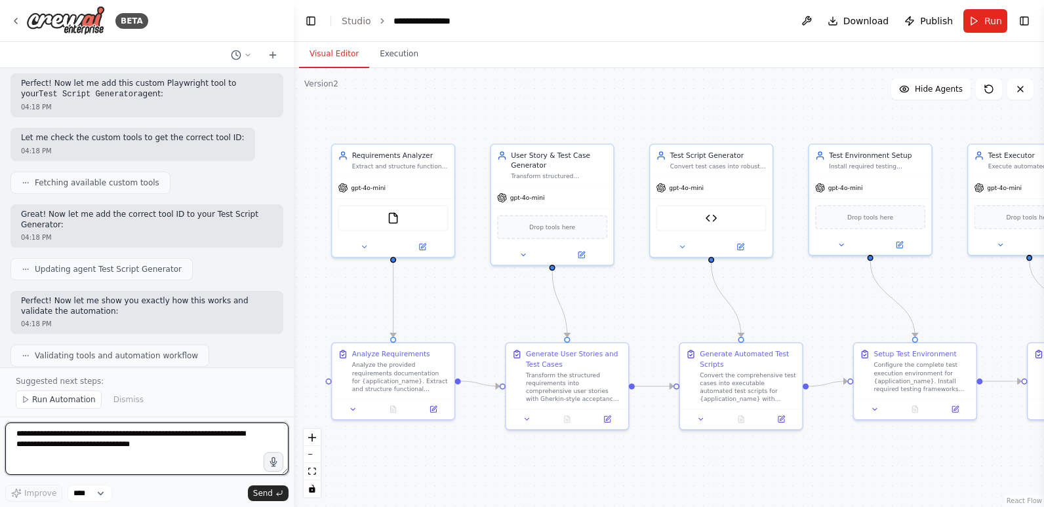
scroll to position [4896, 0]
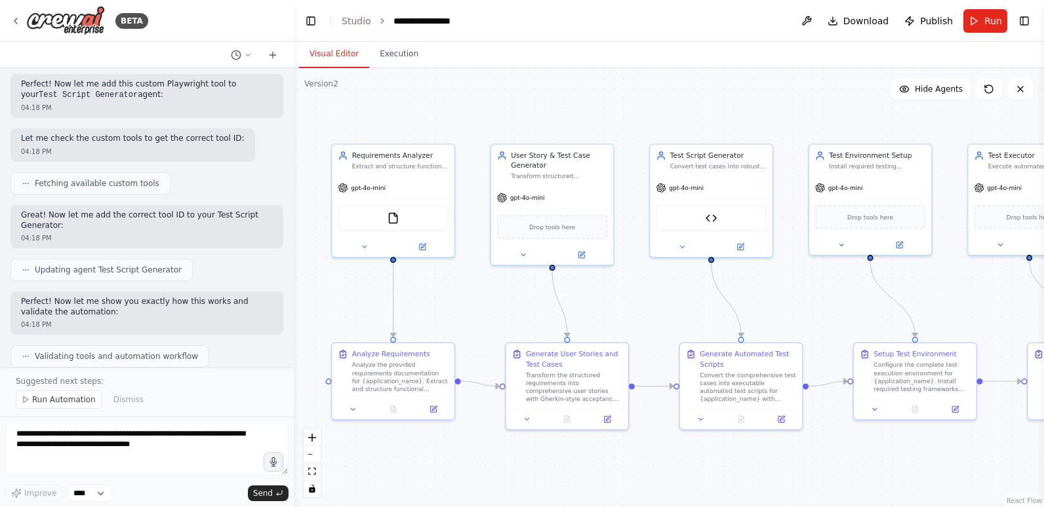
drag, startPoint x: 22, startPoint y: 201, endPoint x: 104, endPoint y: 337, distance: 159.1
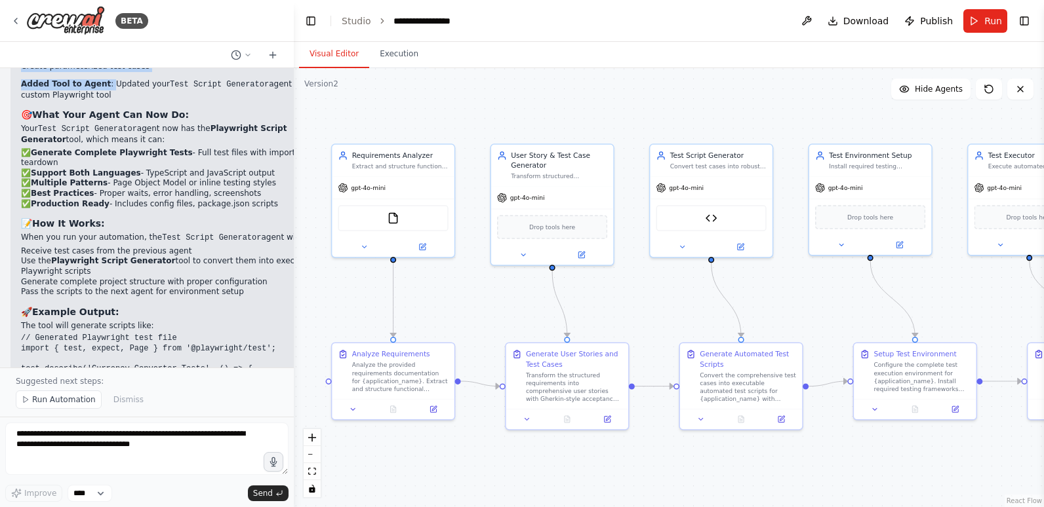
scroll to position [5355, 0]
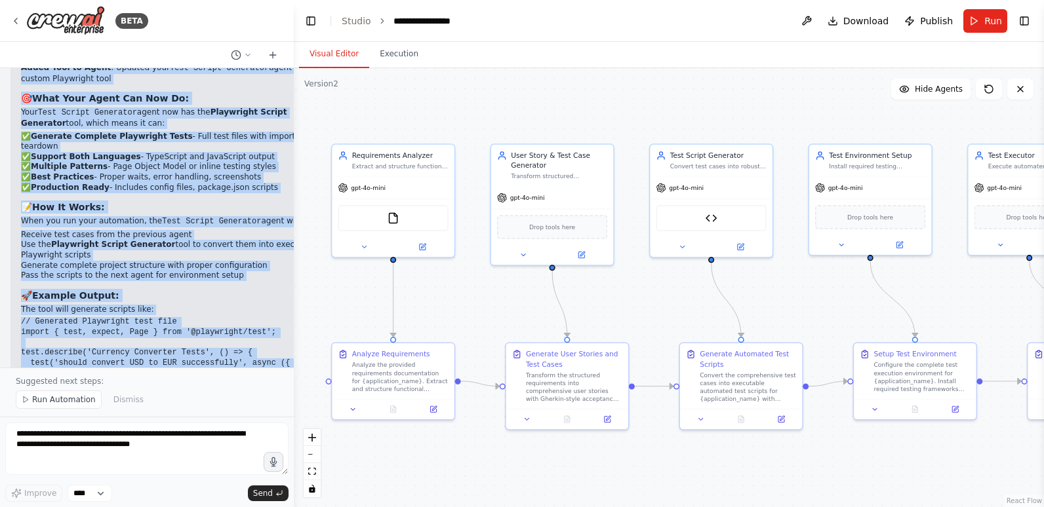
click at [39, 317] on pre "// Generated Playwright test file import { test, expect, Page } from '@playwrig…" at bounding box center [186, 393] width 330 height 153
copy div "✅ Loremipsum Dolo Sitametconse Adipi! Elit's doei T inc ut lab Etdolorema aliqu…"
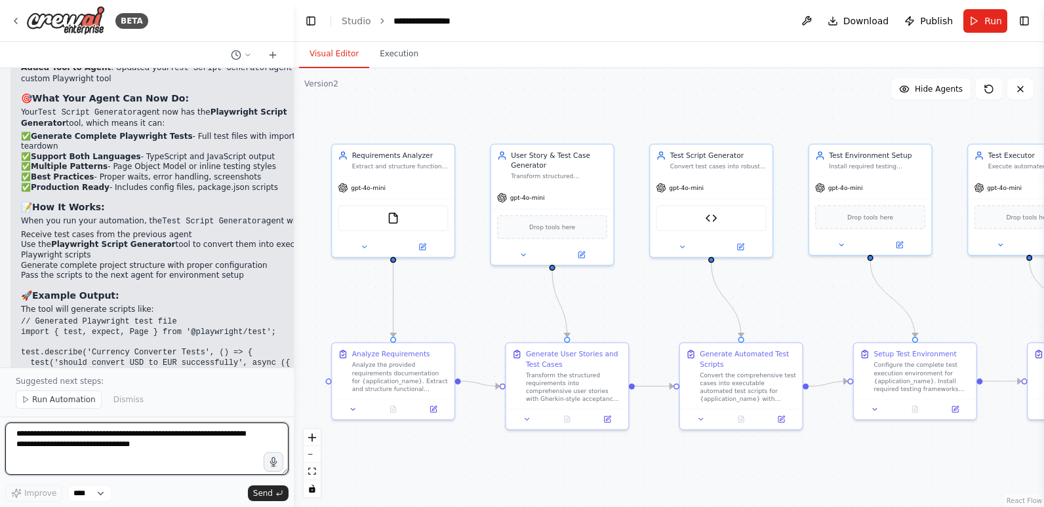
click at [159, 441] on textarea "**********" at bounding box center [146, 449] width 283 height 52
type textarea "*"
click at [136, 453] on textarea "**********" at bounding box center [146, 449] width 283 height 52
click at [126, 435] on textarea "**********" at bounding box center [146, 449] width 283 height 52
click at [140, 431] on textarea "**********" at bounding box center [146, 449] width 283 height 52
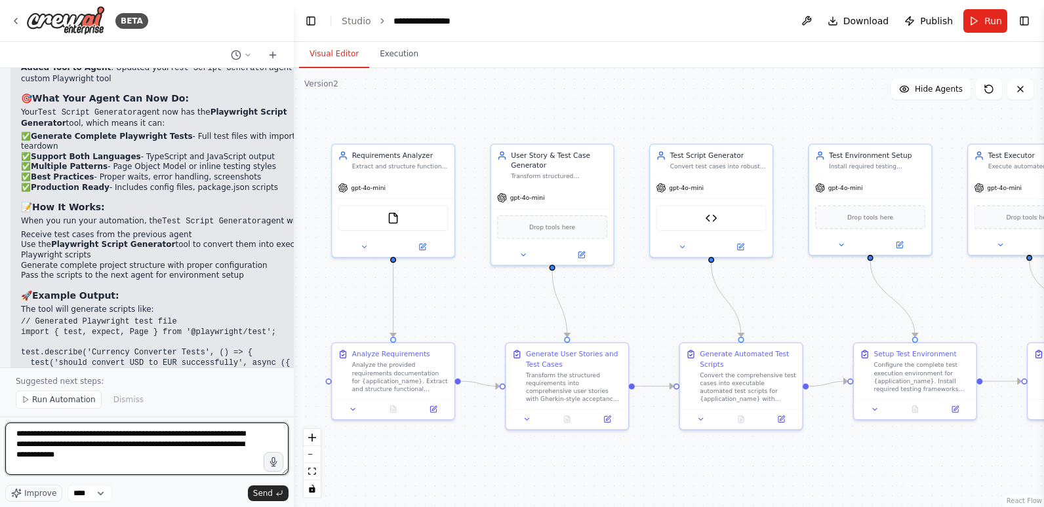
click at [241, 435] on textarea "**********" at bounding box center [146, 449] width 283 height 52
click at [33, 444] on textarea "**********" at bounding box center [146, 449] width 283 height 52
click at [37, 446] on textarea "**********" at bounding box center [146, 449] width 283 height 52
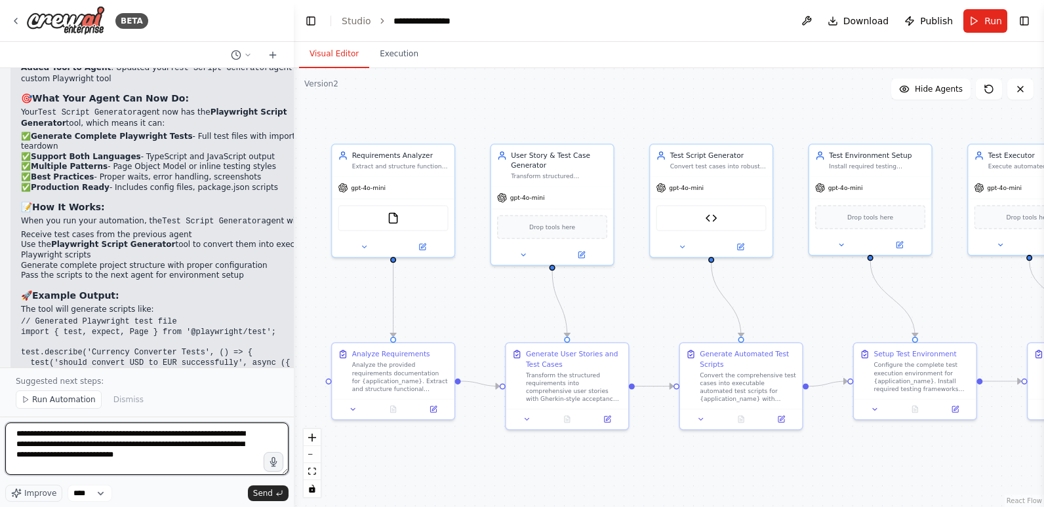
click at [70, 445] on textarea "**********" at bounding box center [146, 449] width 283 height 52
click at [87, 448] on textarea "**********" at bounding box center [146, 449] width 283 height 52
click at [184, 445] on textarea "**********" at bounding box center [146, 449] width 283 height 52
drag, startPoint x: 184, startPoint y: 445, endPoint x: 249, endPoint y: 447, distance: 64.9
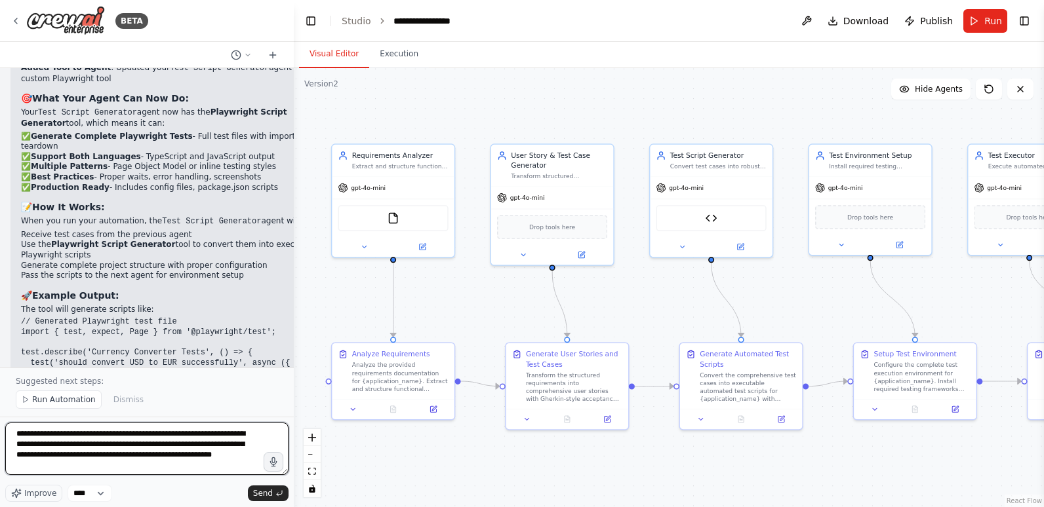
click at [249, 447] on textarea "**********" at bounding box center [146, 449] width 283 height 52
click at [238, 460] on textarea "**********" at bounding box center [146, 449] width 283 height 52
type textarea "**********"
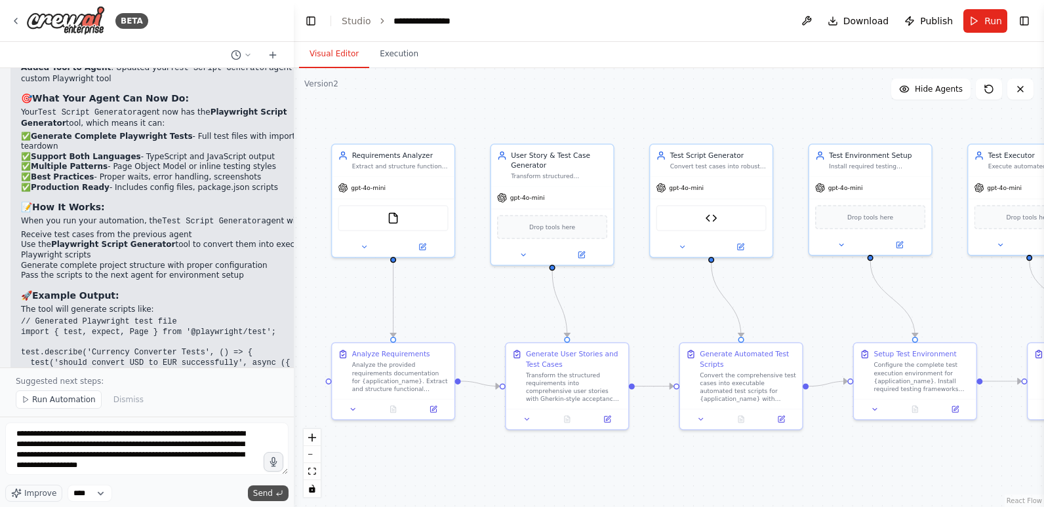
click at [265, 494] on span "Send" at bounding box center [263, 493] width 20 height 10
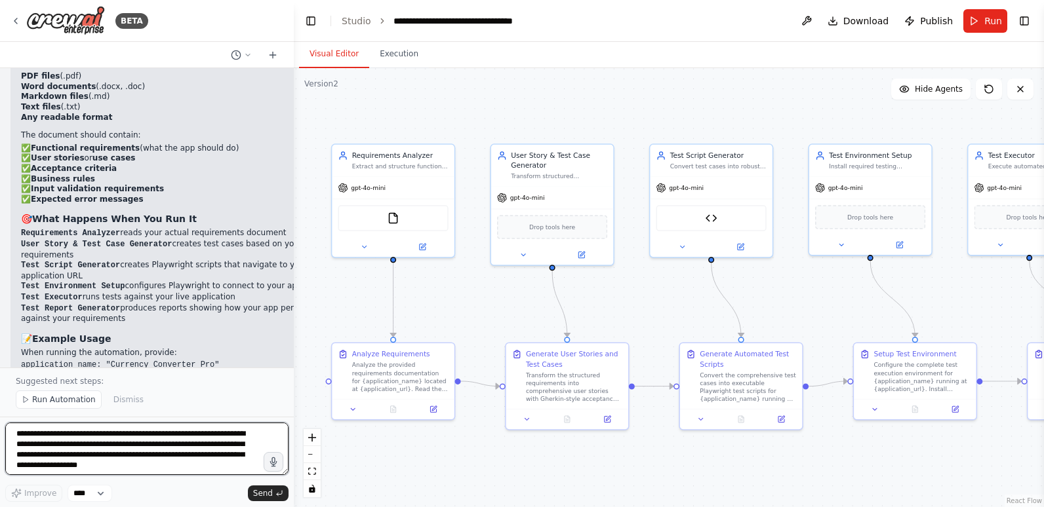
scroll to position [6768, 0]
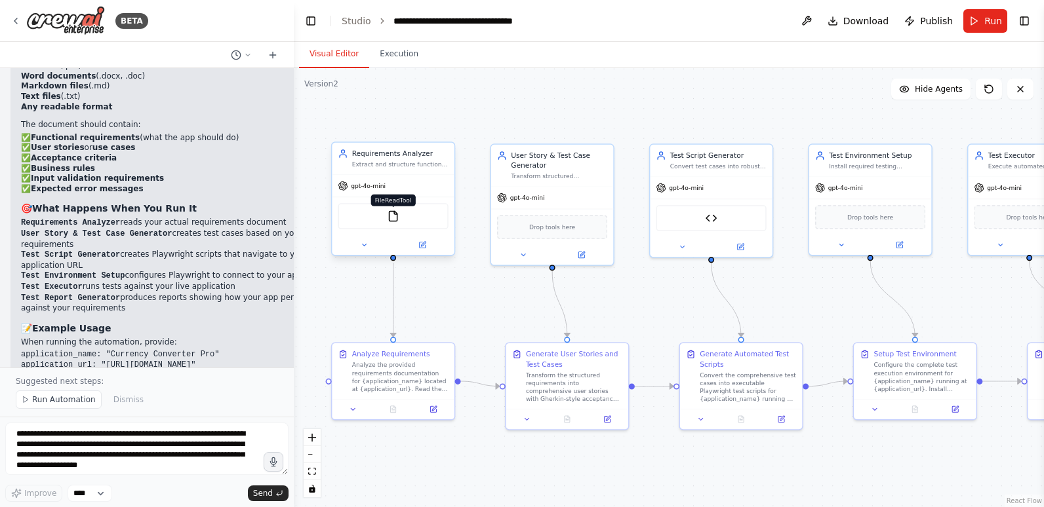
click at [392, 218] on img at bounding box center [393, 216] width 12 height 12
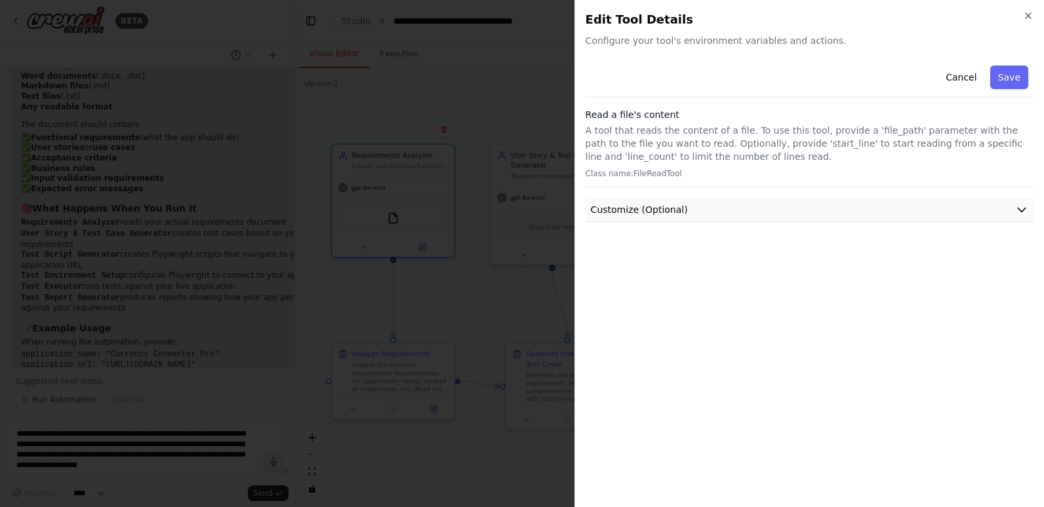
click at [974, 212] on button "Customize (Optional)" at bounding box center [810, 210] width 448 height 24
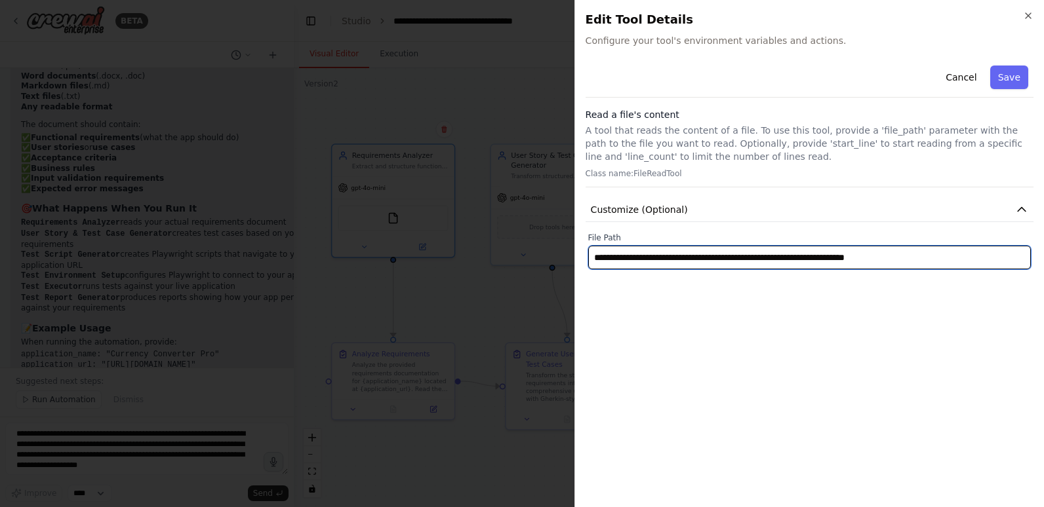
drag, startPoint x: 949, startPoint y: 260, endPoint x: 498, endPoint y: 242, distance: 452.1
click at [498, 242] on body "BETA Here’s a solid CrewAI system prompt you can use as a foundation to set up …" at bounding box center [522, 253] width 1044 height 507
paste input "**********"
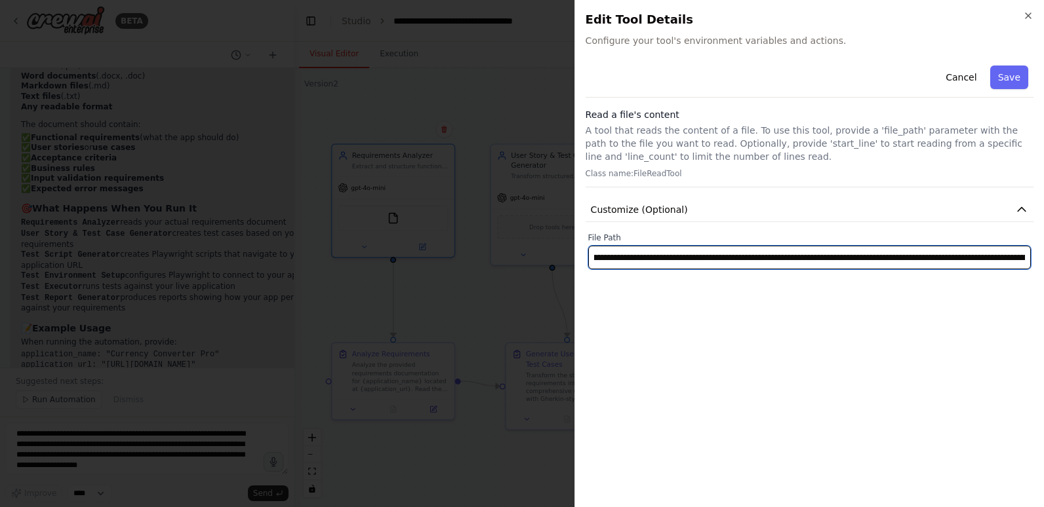
scroll to position [0, 182]
type input "**********"
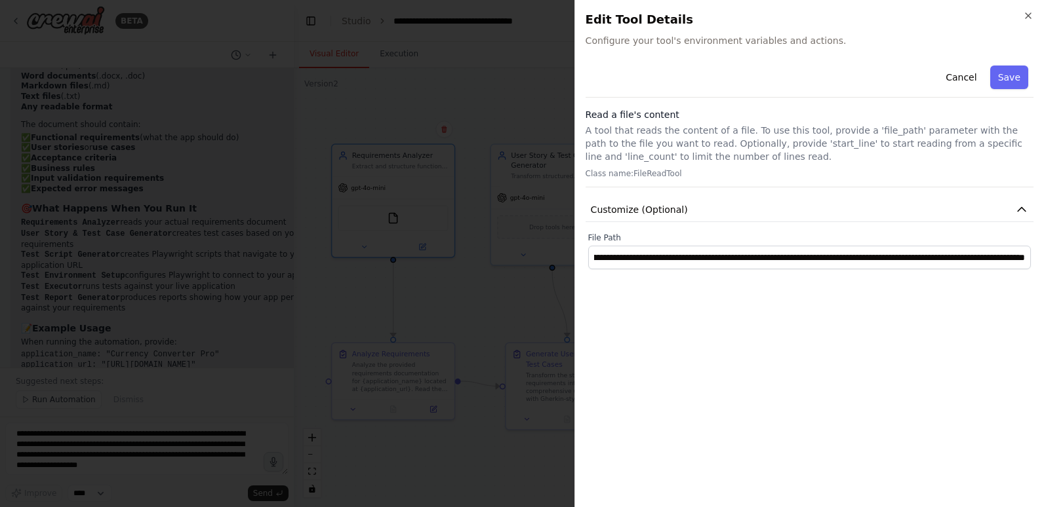
click at [782, 355] on div "**********" at bounding box center [810, 278] width 448 height 437
click at [1007, 85] on button "Save" at bounding box center [1009, 78] width 38 height 24
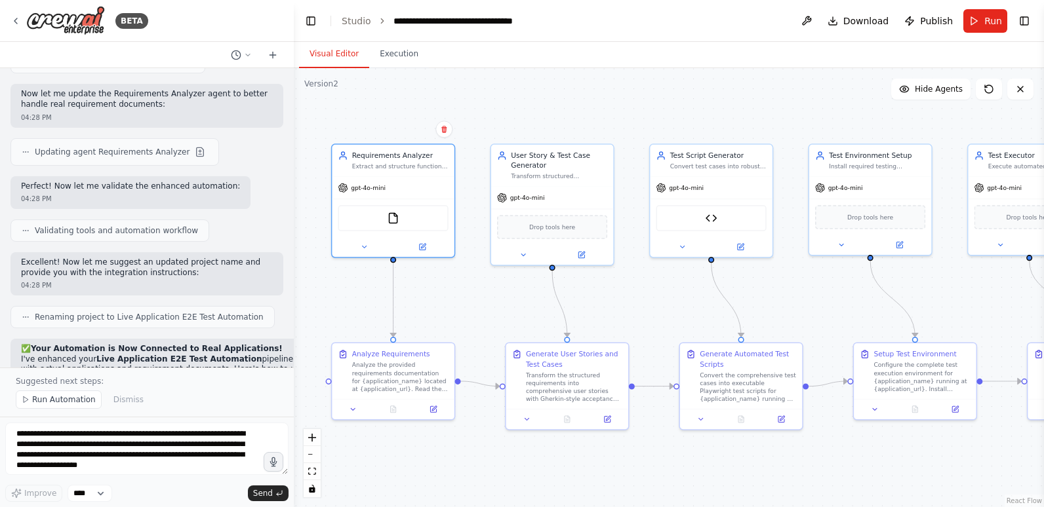
scroll to position [6309, 0]
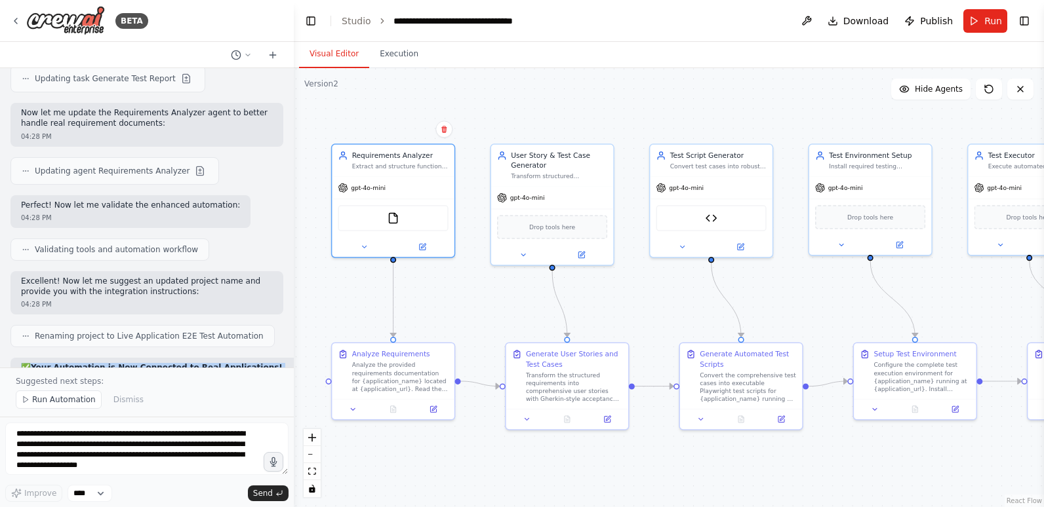
drag, startPoint x: 24, startPoint y: 170, endPoint x: 75, endPoint y: 216, distance: 69.2
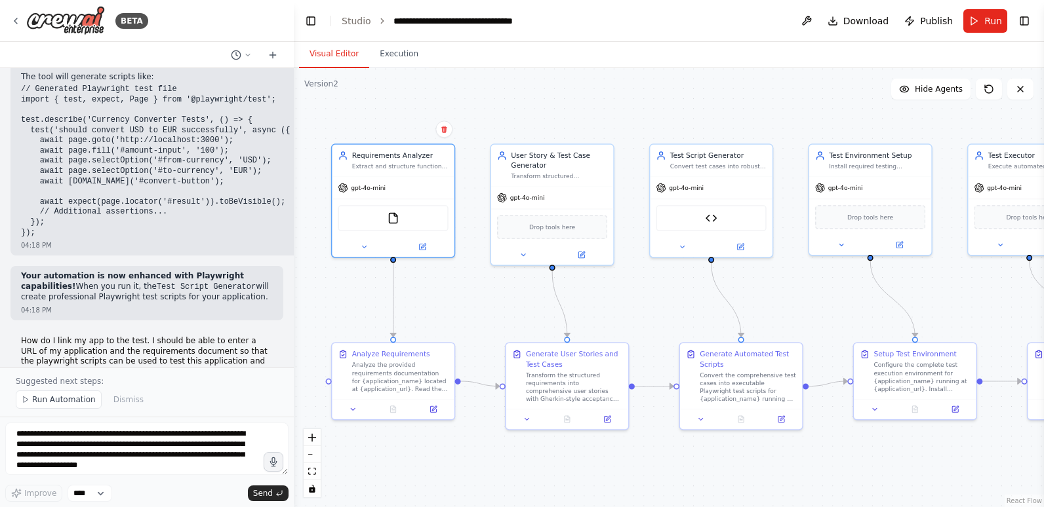
scroll to position [5522, 0]
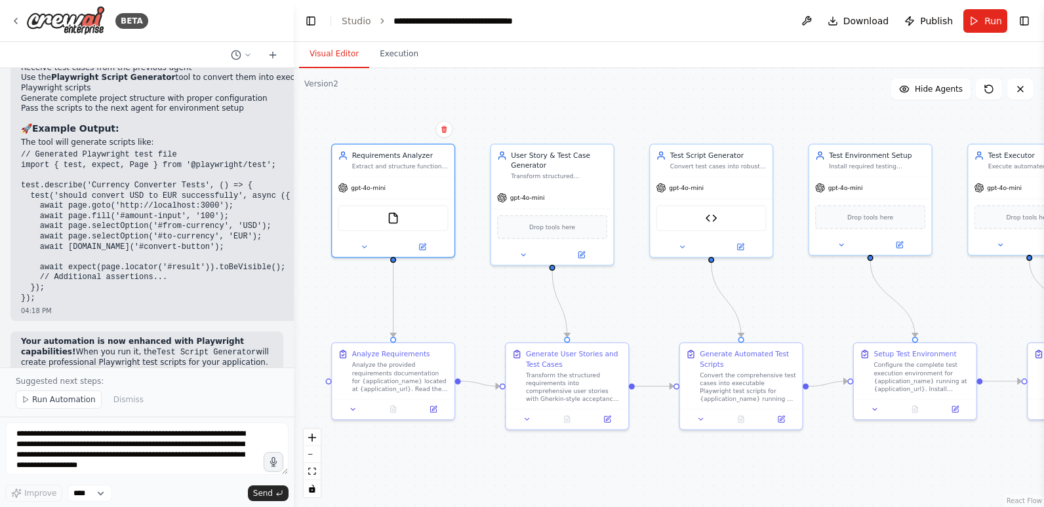
drag, startPoint x: 21, startPoint y: 209, endPoint x: 148, endPoint y: 342, distance: 183.7
click at [148, 342] on div "Here’s a solid CrewAI system prompt you can use as a foundation to set up your …" at bounding box center [147, 218] width 294 height 300
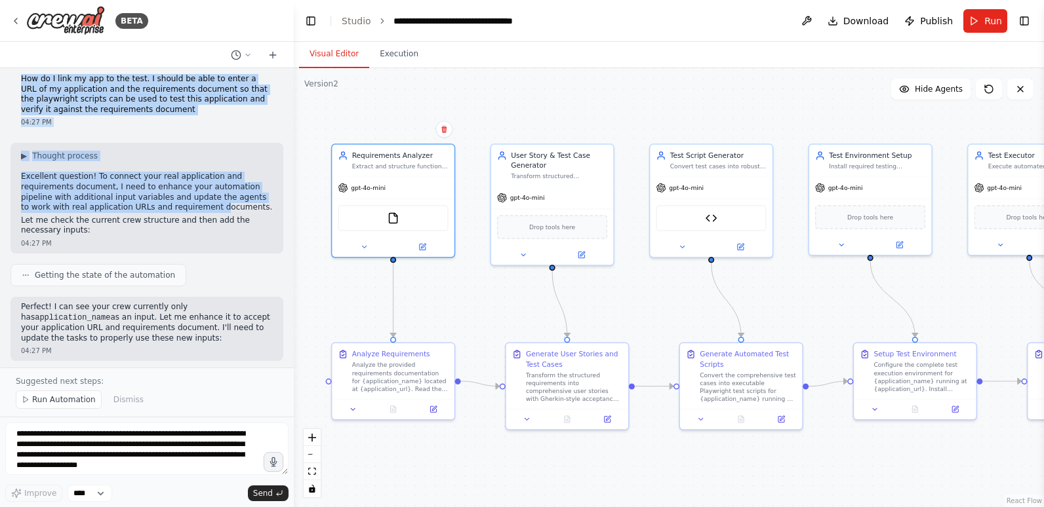
scroll to position [5916, 0]
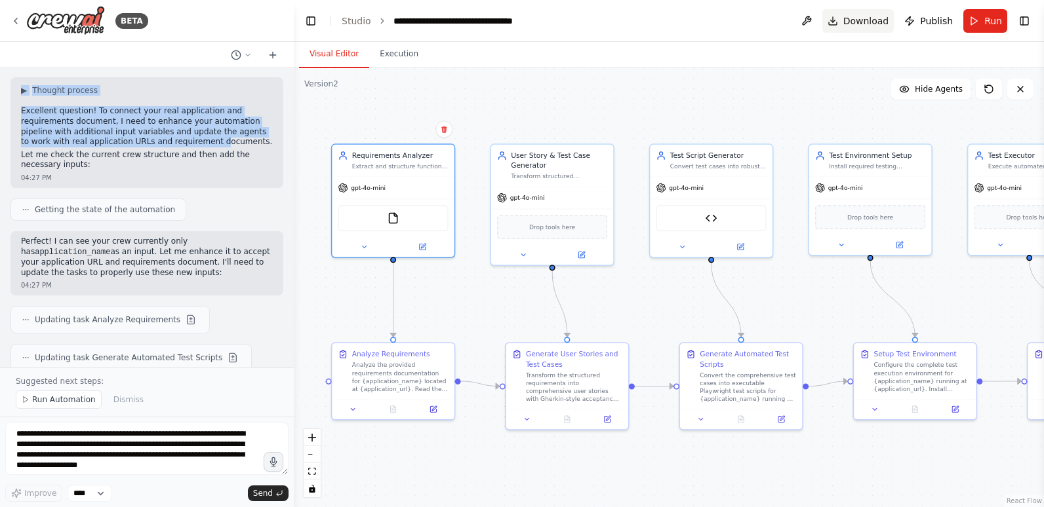
click at [867, 22] on span "Download" at bounding box center [866, 20] width 46 height 13
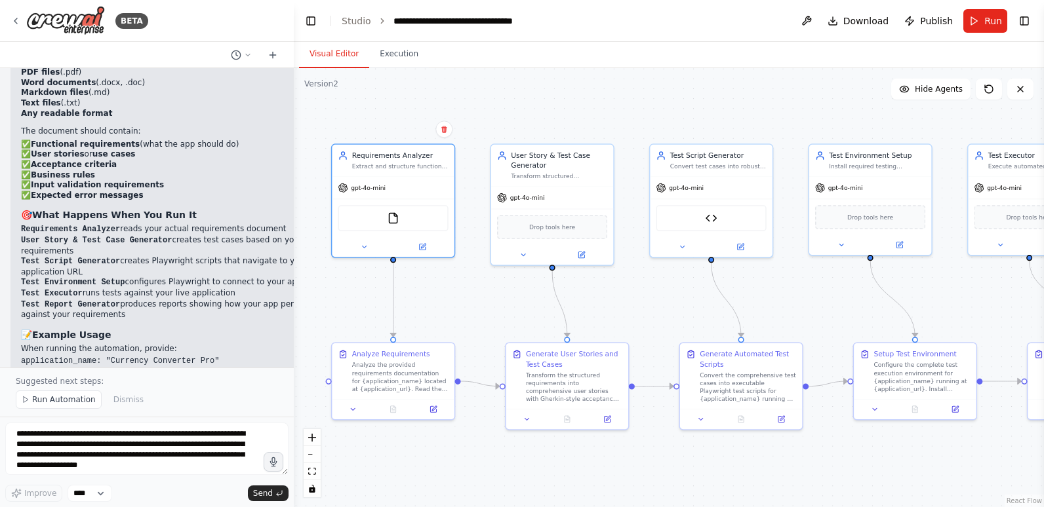
scroll to position [6768, 0]
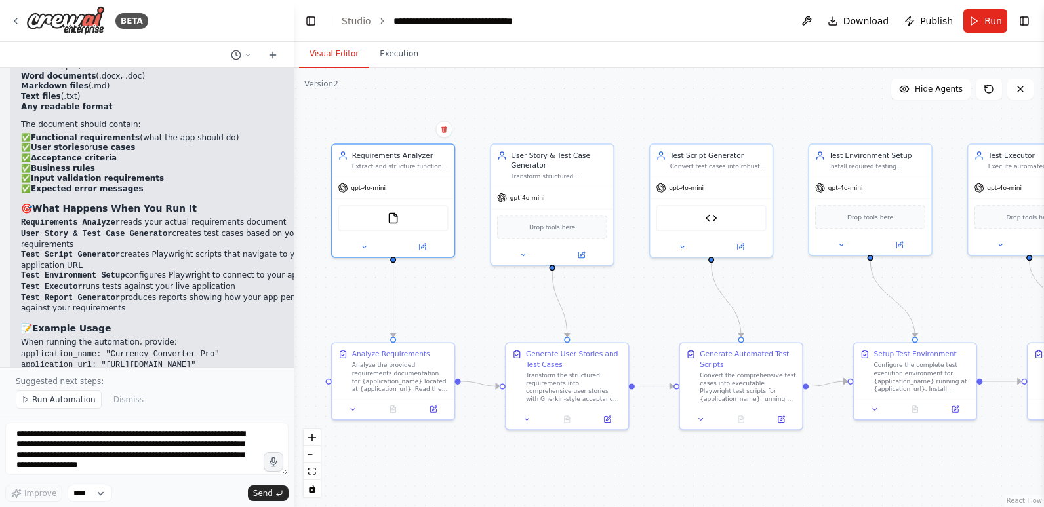
copy div "Lor ip D sita co adi el sed doei. T incidi ut labo et dolor m ALI en ad minimve…"
click at [859, 53] on div "Visual Editor Execution" at bounding box center [669, 55] width 750 height 26
click at [858, 19] on span "Download" at bounding box center [866, 20] width 46 height 13
click at [711, 216] on img at bounding box center [712, 216] width 12 height 12
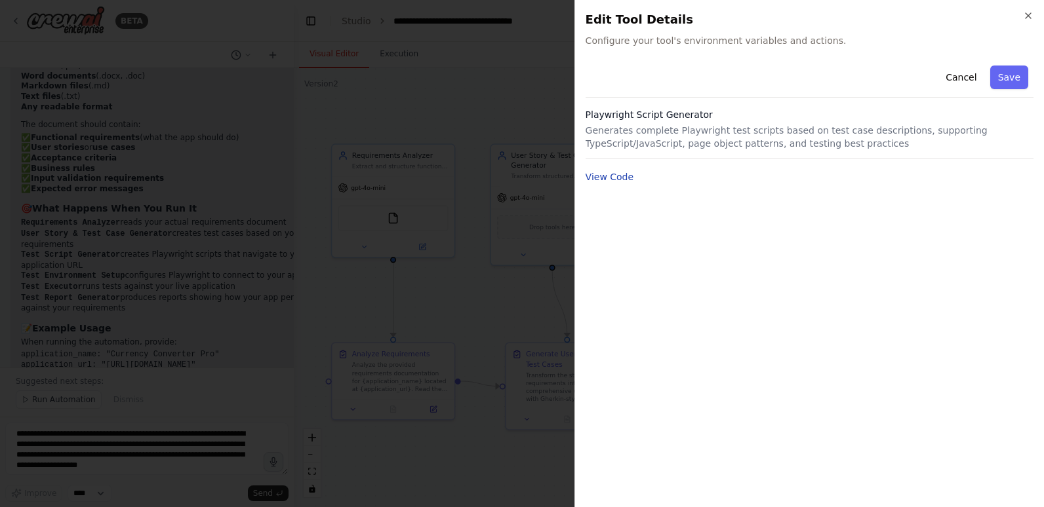
click at [605, 179] on button "View Code" at bounding box center [610, 176] width 49 height 13
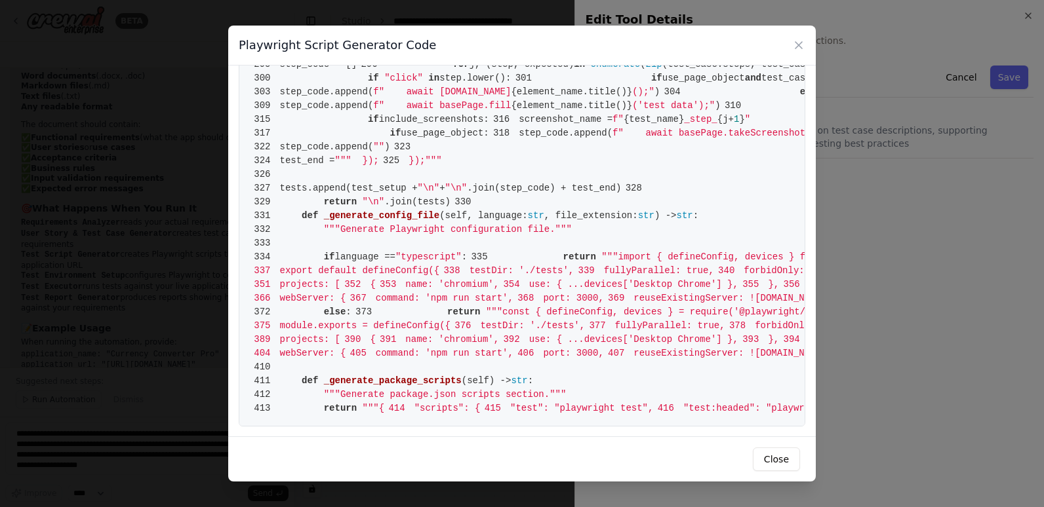
scroll to position [4786, 0]
click at [772, 456] on button "Close" at bounding box center [776, 460] width 47 height 24
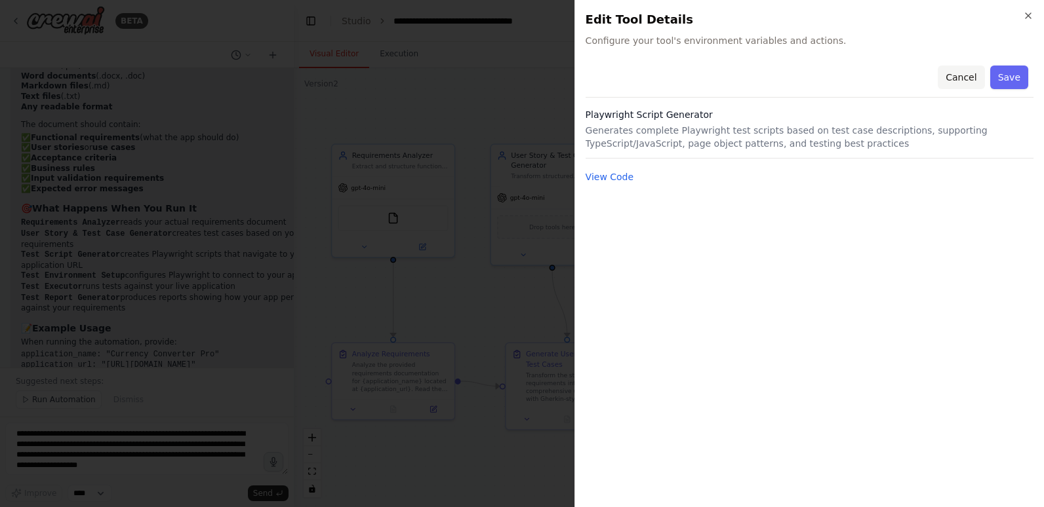
click at [962, 76] on button "Cancel" at bounding box center [961, 78] width 47 height 24
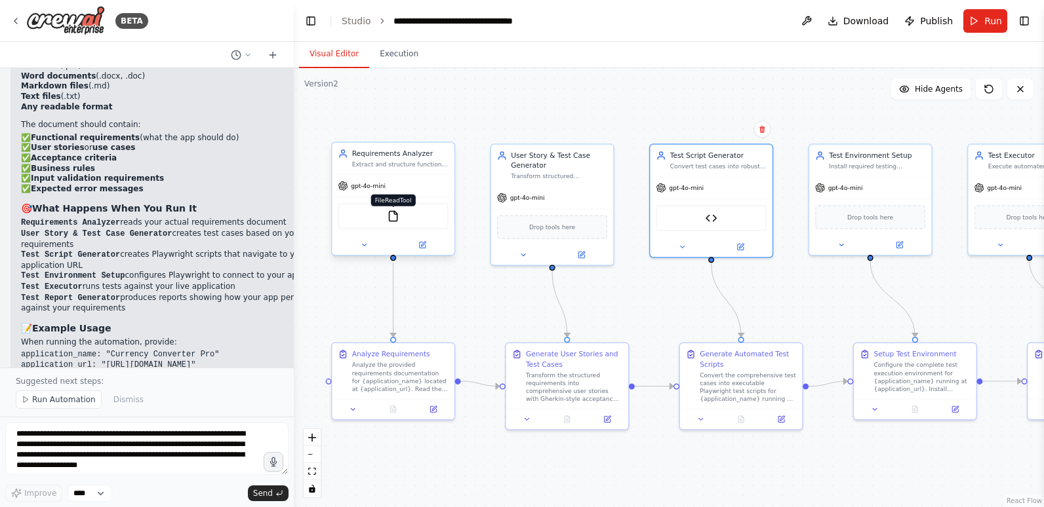
click at [393, 220] on img at bounding box center [393, 216] width 12 height 12
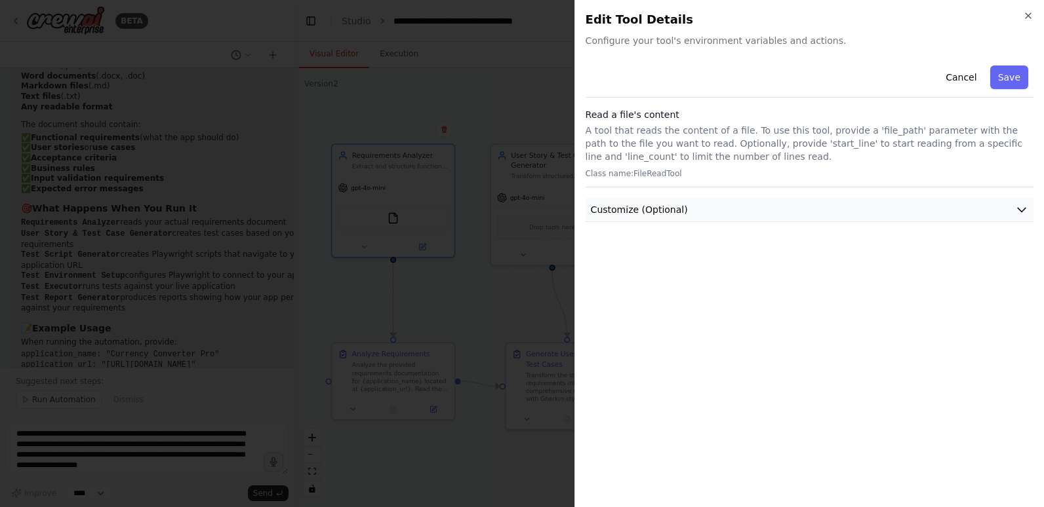
click at [718, 212] on button "Customize (Optional)" at bounding box center [810, 210] width 448 height 24
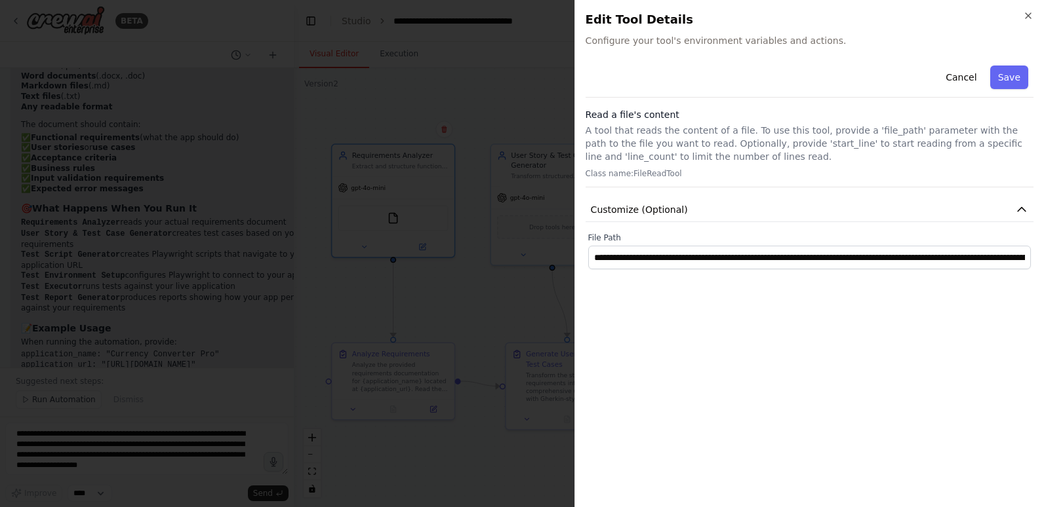
click at [753, 41] on span "Configure your tool's environment variables and actions." at bounding box center [810, 40] width 448 height 13
click at [693, 119] on h3 "Read a file's content" at bounding box center [810, 114] width 448 height 13
click at [633, 176] on p "Class name: FileReadTool" at bounding box center [810, 174] width 448 height 10
click at [969, 74] on button "Cancel" at bounding box center [961, 78] width 47 height 24
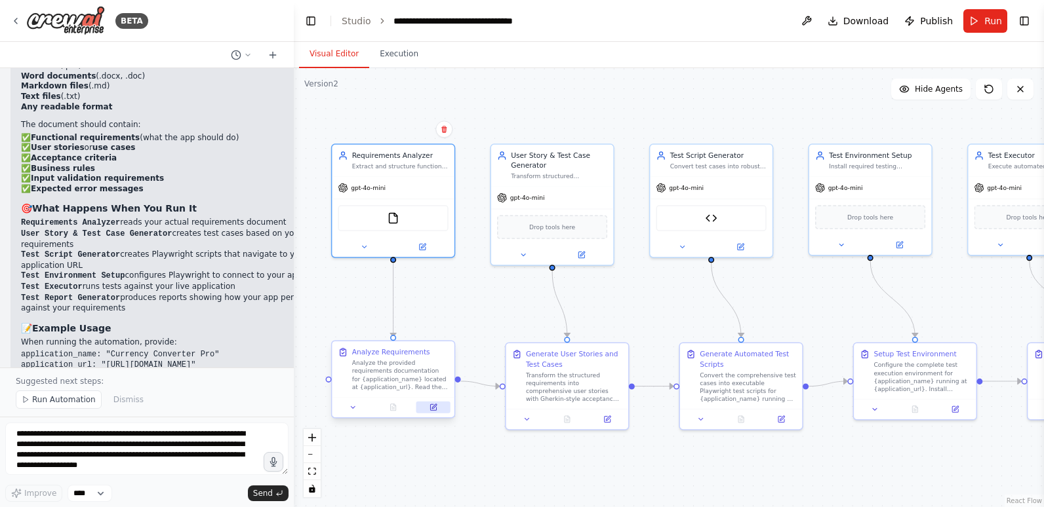
click at [431, 408] on icon at bounding box center [433, 408] width 6 height 6
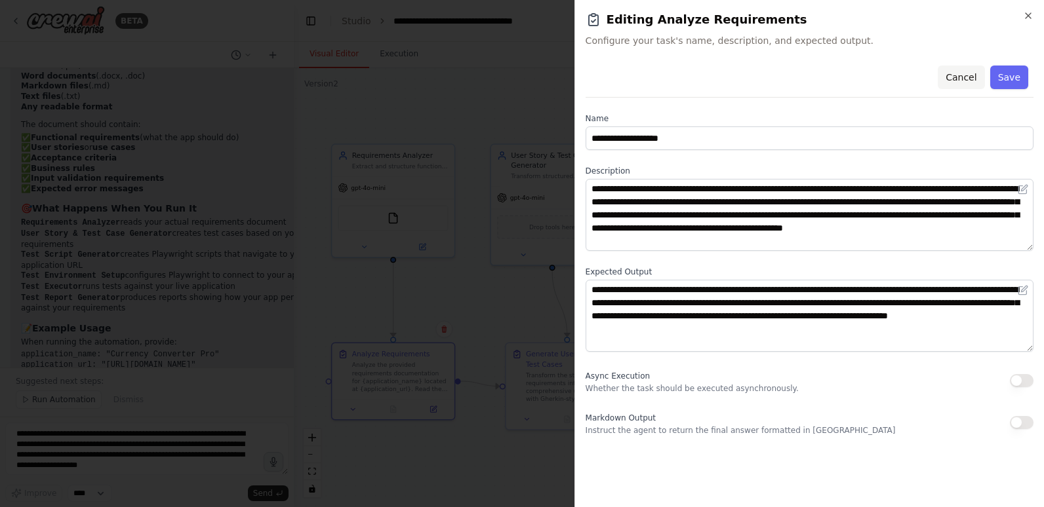
click at [970, 75] on button "Cancel" at bounding box center [961, 78] width 47 height 24
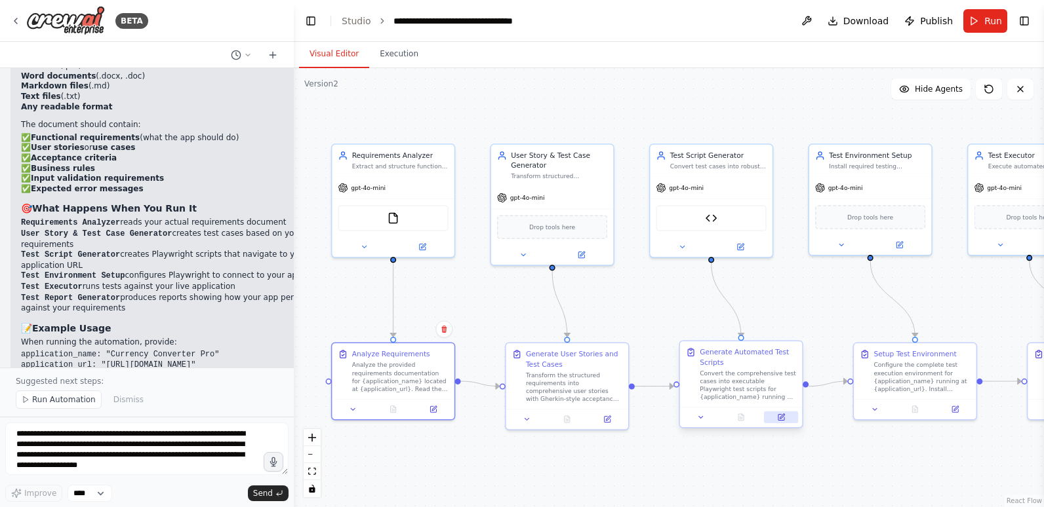
click at [783, 419] on icon at bounding box center [781, 417] width 6 height 6
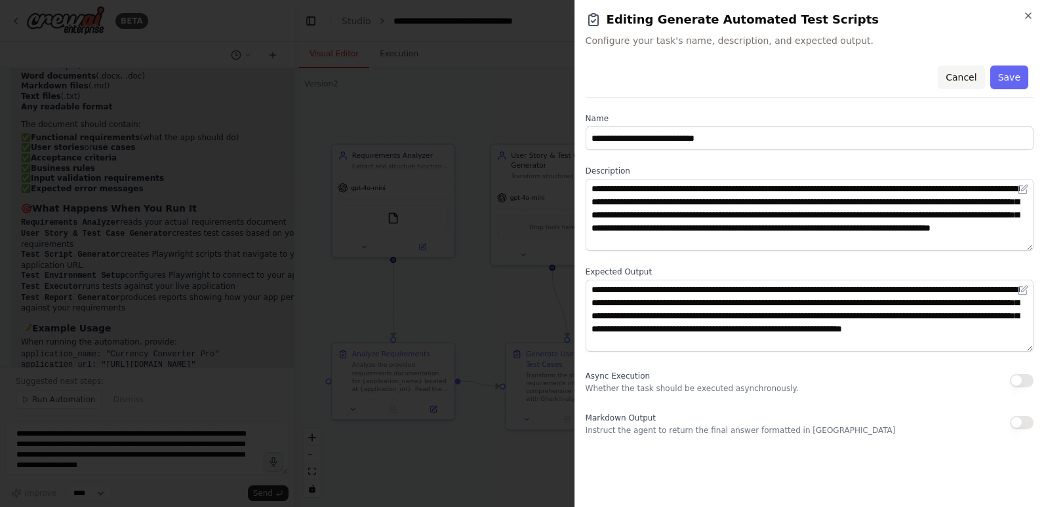
click at [966, 75] on button "Cancel" at bounding box center [961, 78] width 47 height 24
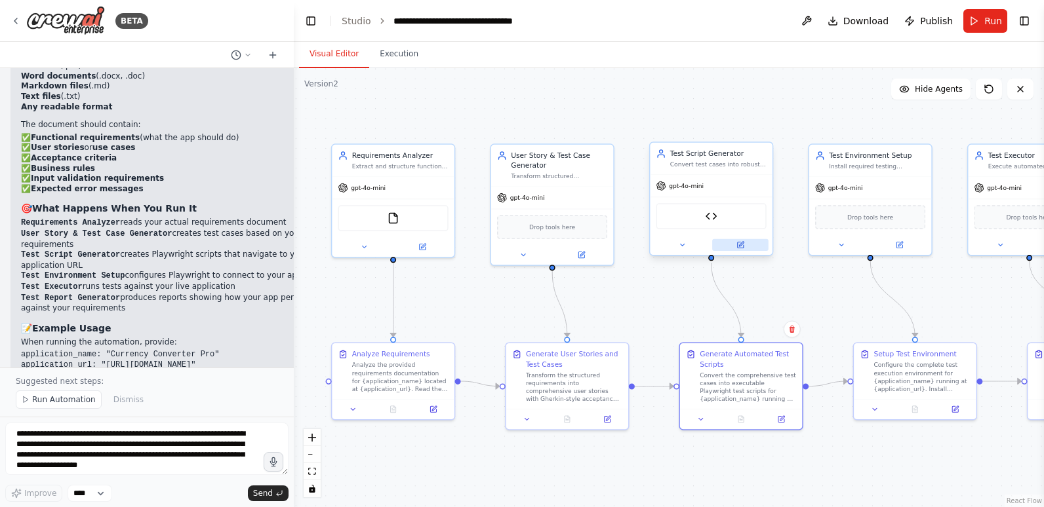
click at [741, 246] on icon at bounding box center [741, 244] width 5 height 5
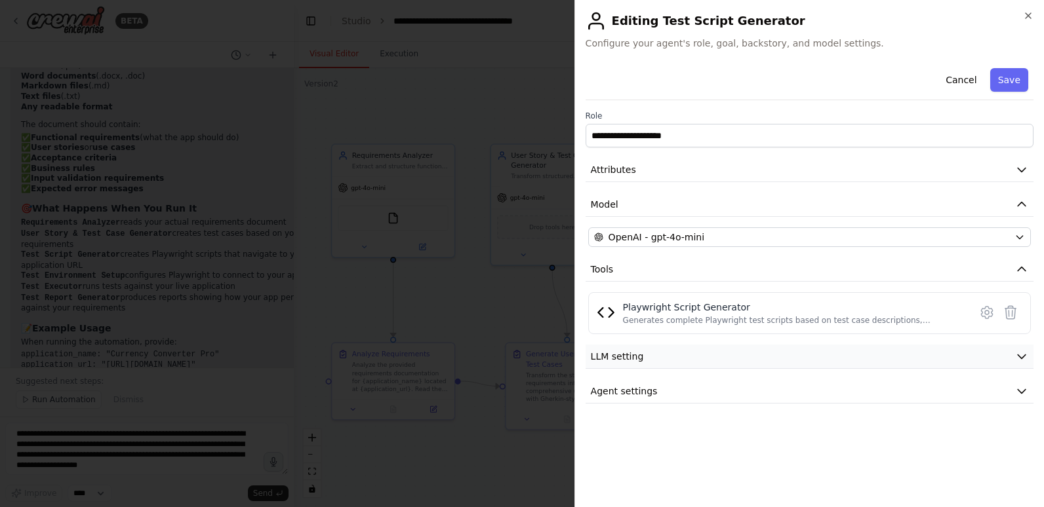
click at [687, 365] on button "LLM setting" at bounding box center [810, 357] width 448 height 24
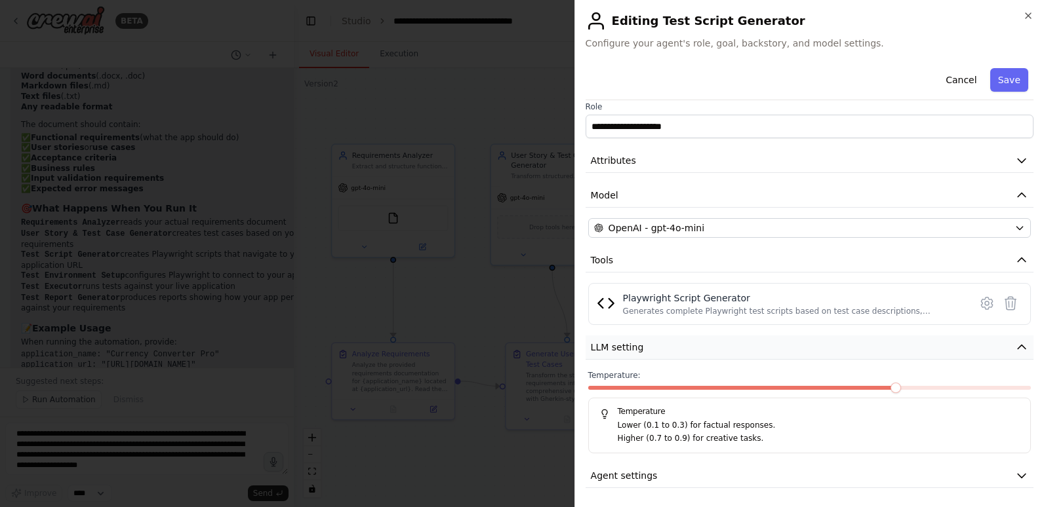
scroll to position [11, 0]
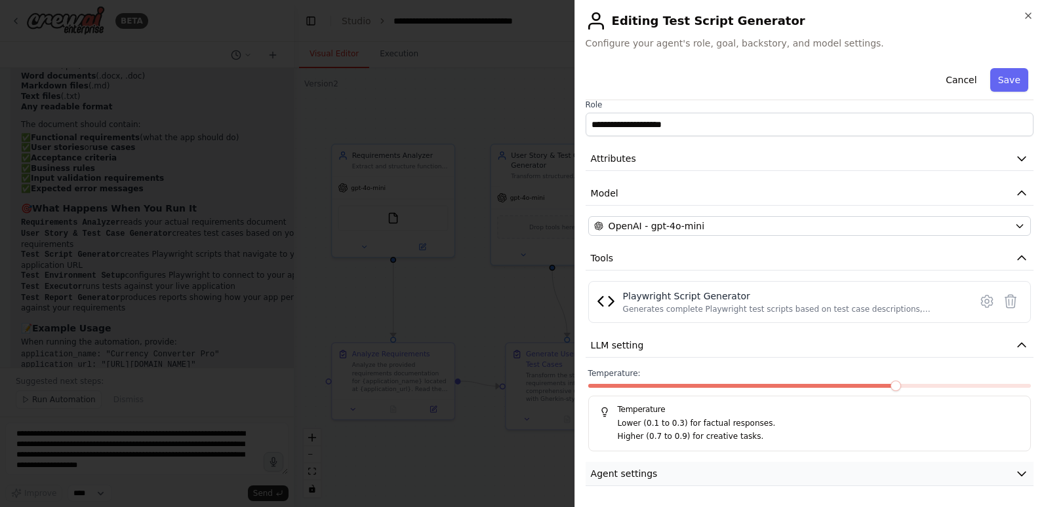
click at [654, 466] on button "Agent settings" at bounding box center [810, 474] width 448 height 24
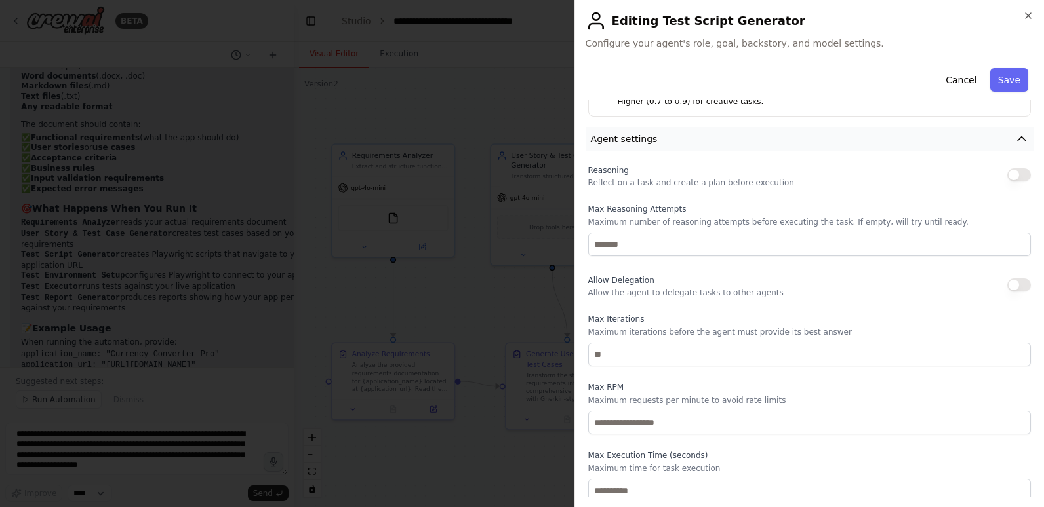
scroll to position [352, 0]
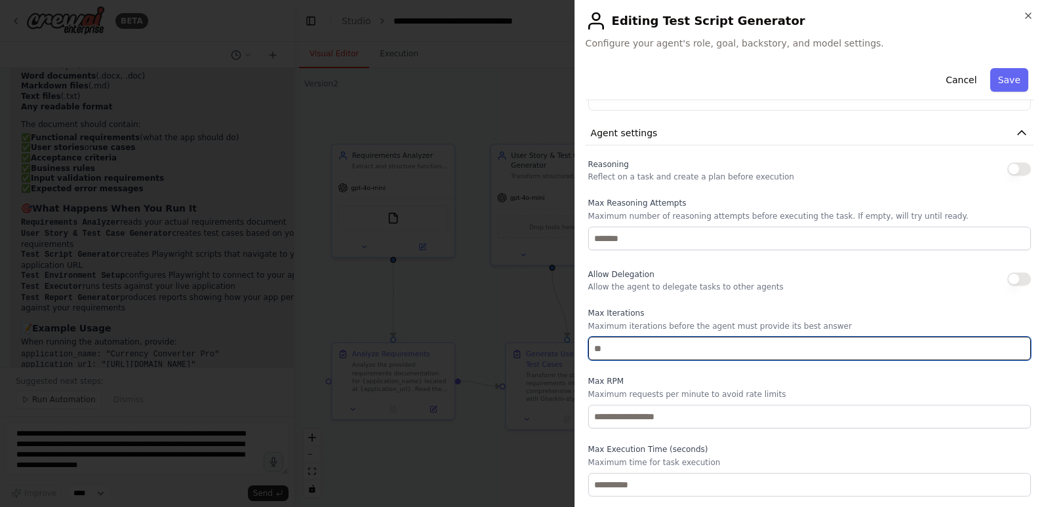
drag, startPoint x: 619, startPoint y: 350, endPoint x: 591, endPoint y: 350, distance: 27.5
click at [591, 350] on input "number" at bounding box center [809, 349] width 443 height 24
type input "*"
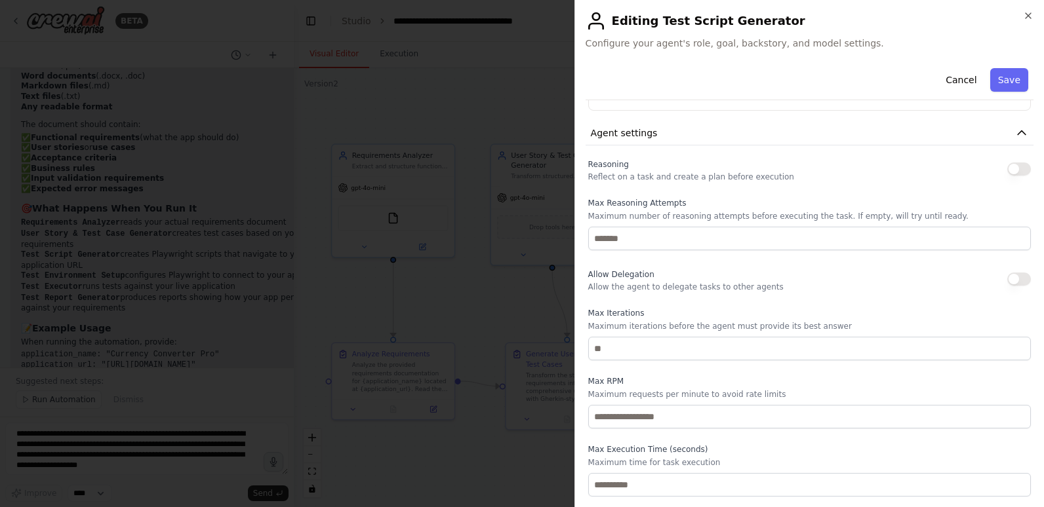
click at [660, 386] on label "Max RPM" at bounding box center [809, 381] width 443 height 10
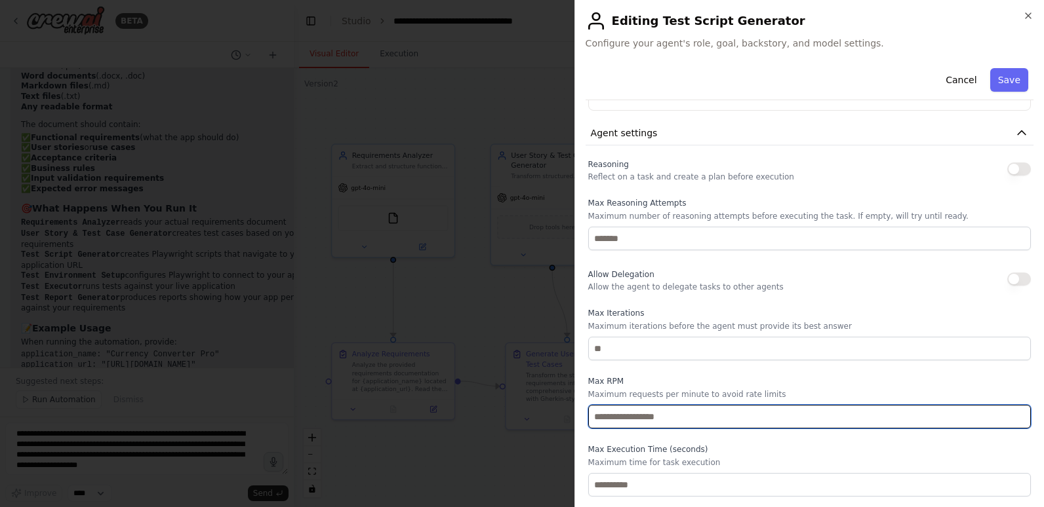
click at [644, 412] on input "number" at bounding box center [809, 417] width 443 height 24
type input "*"
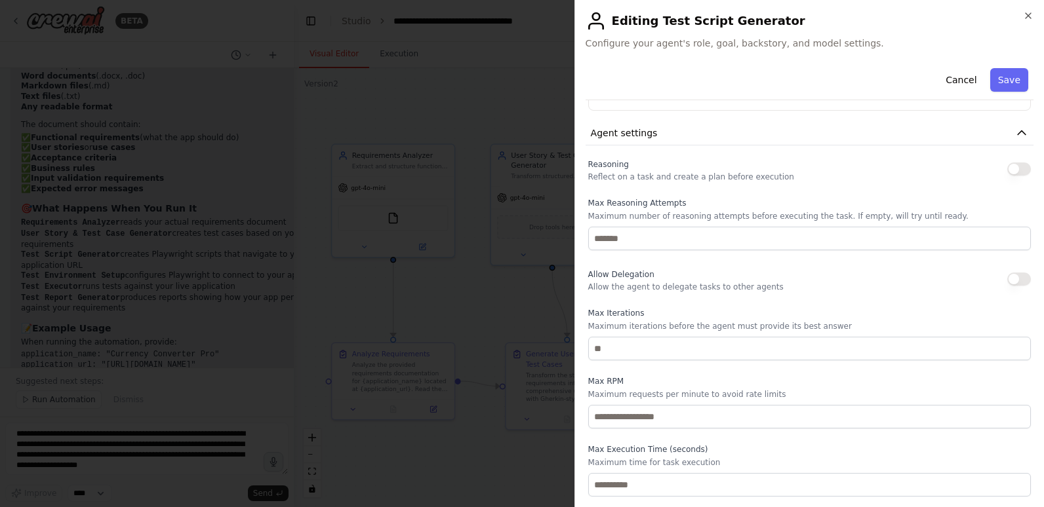
click at [656, 436] on div "Reasoning Reflect on a task and create a plan before execution Max Reasoning At…" at bounding box center [809, 326] width 443 height 341
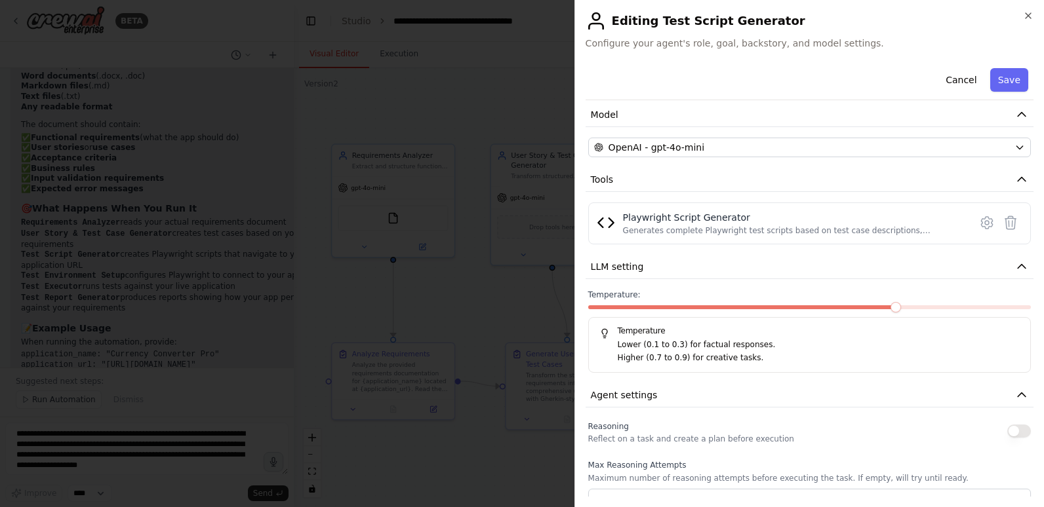
scroll to position [0, 0]
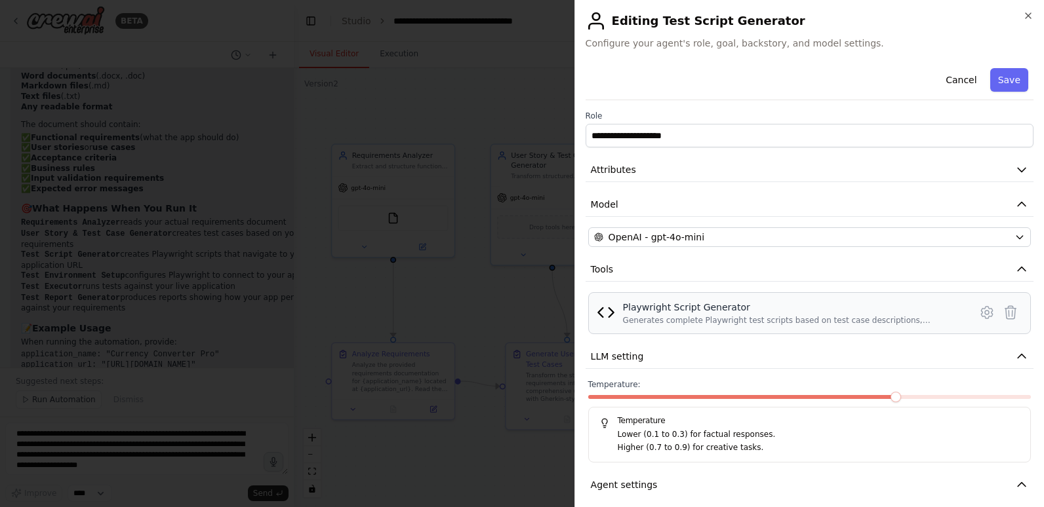
click at [605, 313] on img at bounding box center [606, 313] width 18 height 18
click at [664, 315] on div "Generates complete Playwright test scripts based on test case descriptions, sup…" at bounding box center [792, 320] width 339 height 10
click at [991, 78] on button "Save" at bounding box center [1009, 80] width 38 height 24
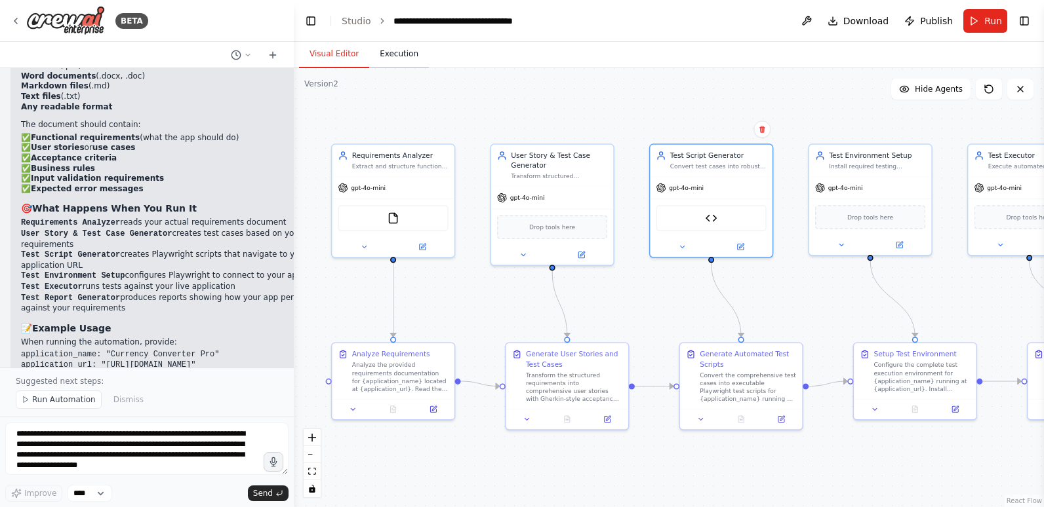
click at [392, 54] on button "Execution" at bounding box center [399, 55] width 60 height 28
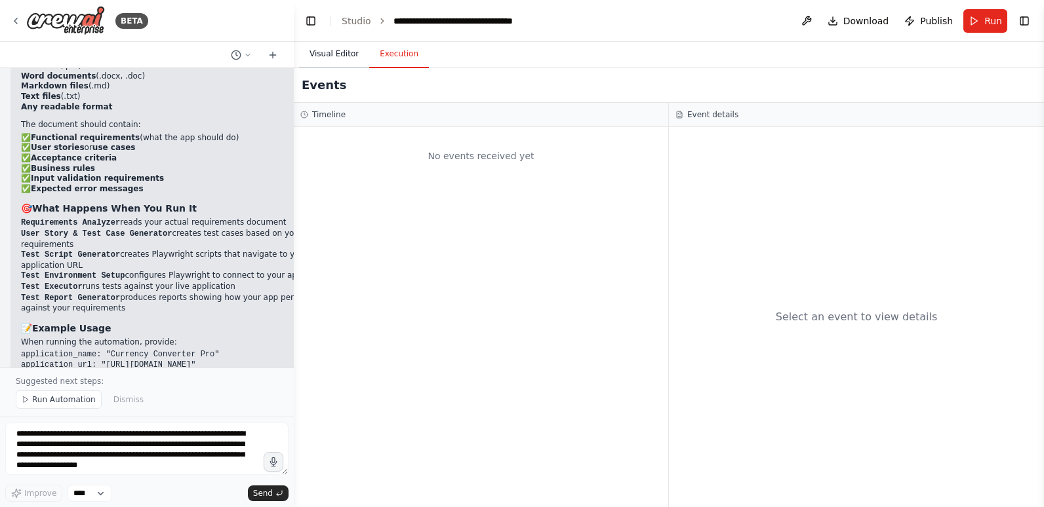
click at [338, 53] on button "Visual Editor" at bounding box center [334, 55] width 70 height 28
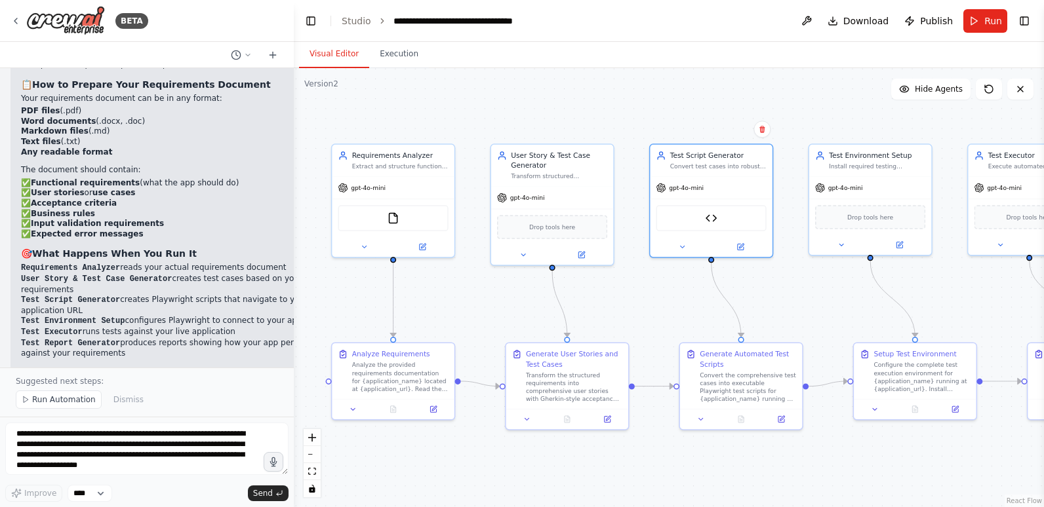
scroll to position [6702, 0]
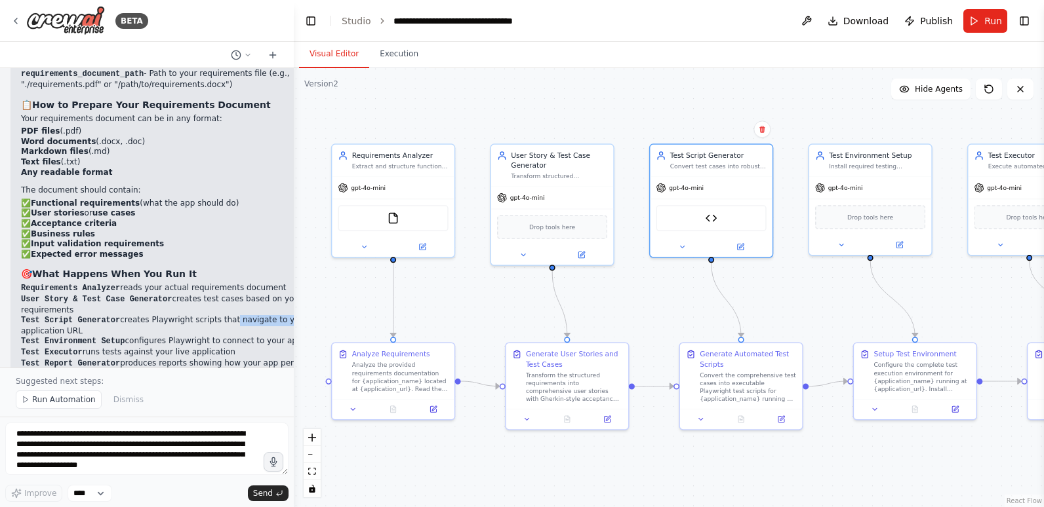
drag, startPoint x: 215, startPoint y: 124, endPoint x: 270, endPoint y: 123, distance: 55.1
click at [270, 315] on li "Test Script Generator creates Playwright scripts that navigate to your real app…" at bounding box center [179, 325] width 316 height 21
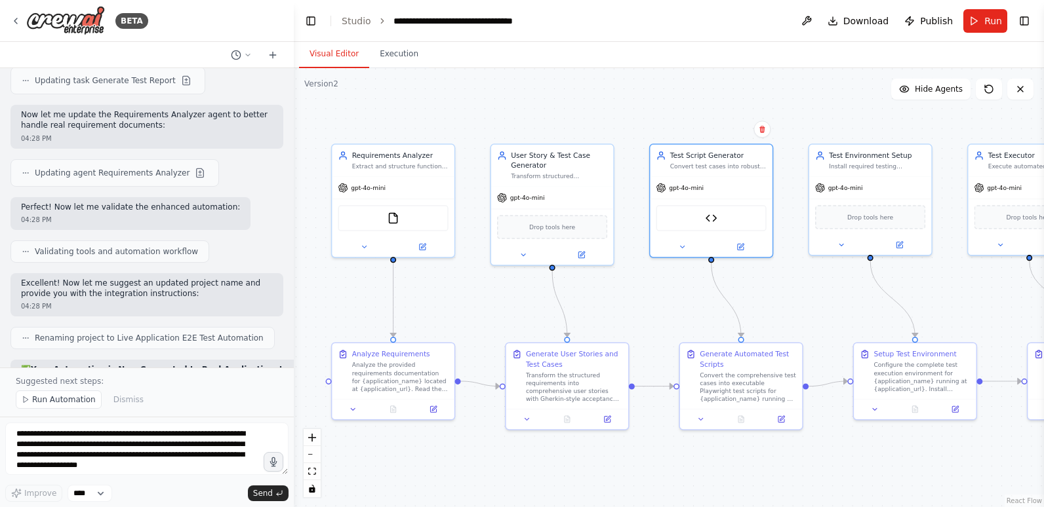
scroll to position [6243, 0]
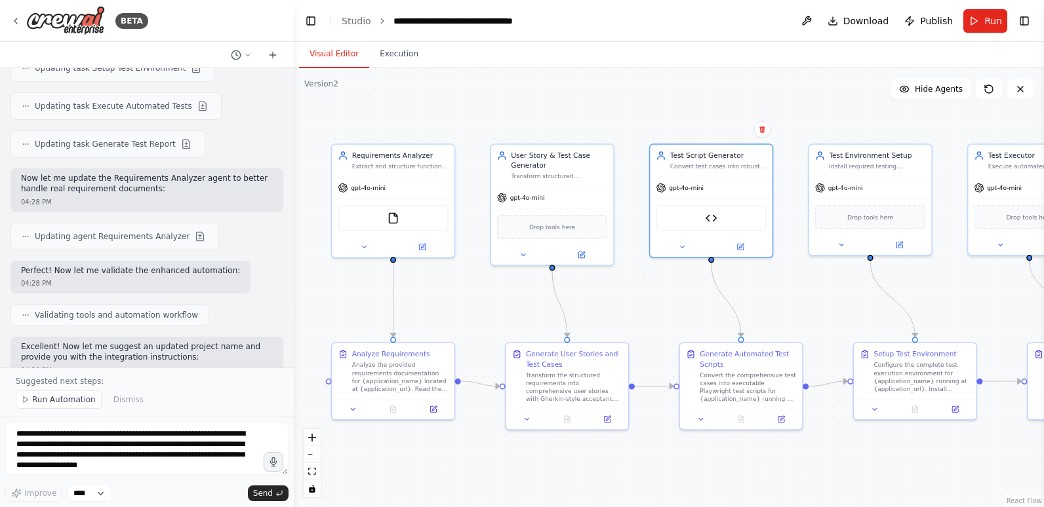
click at [22, 429] on h2 "✅ Your Automation is Now Connected to Real Applications!" at bounding box center [179, 434] width 316 height 10
drag, startPoint x: 22, startPoint y: 236, endPoint x: 97, endPoint y: 291, distance: 93.4
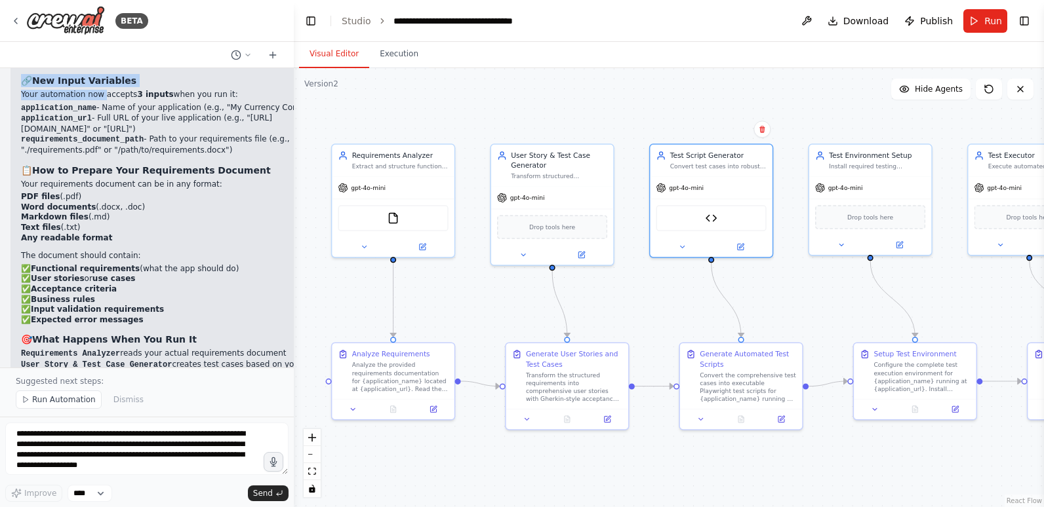
scroll to position [6768, 0]
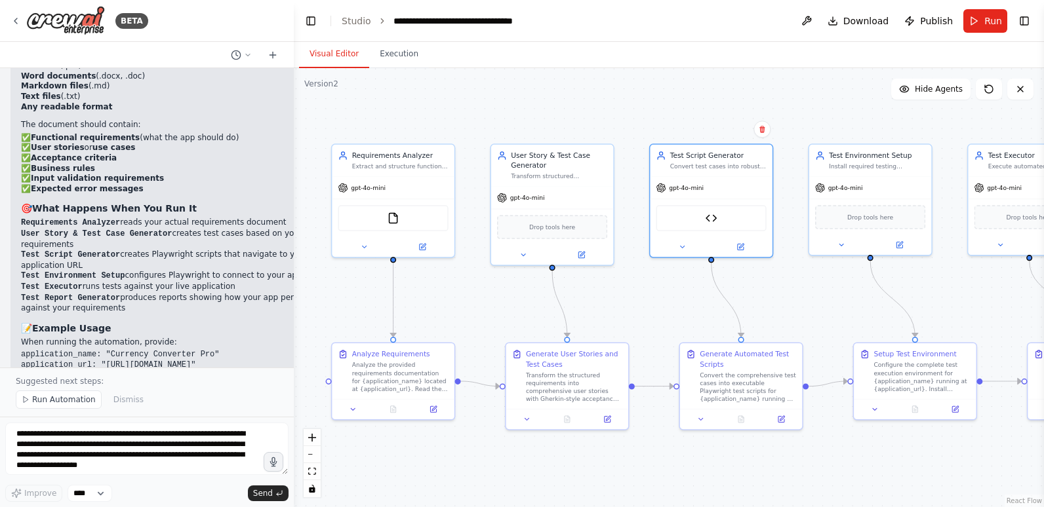
copy div "✅ Lore Ipsumdolor si Ame Consectet ad Elit Seddoeiusmod! T'in utlabore etdo Mag…"
